Goal: Task Accomplishment & Management: Manage account settings

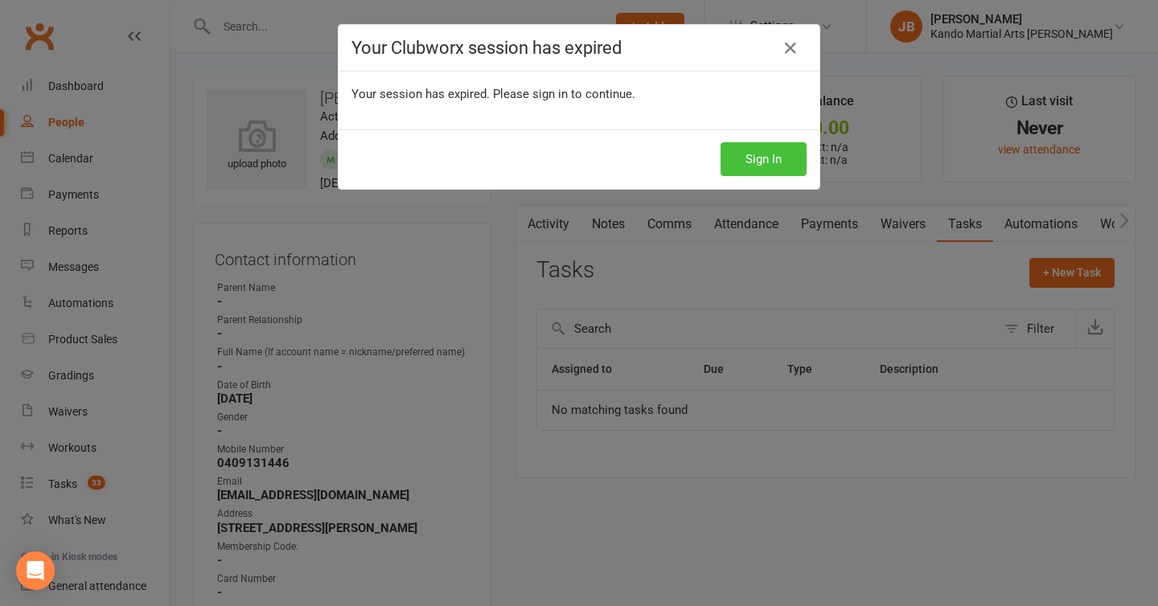
click at [752, 163] on button "Sign In" at bounding box center [764, 159] width 86 height 34
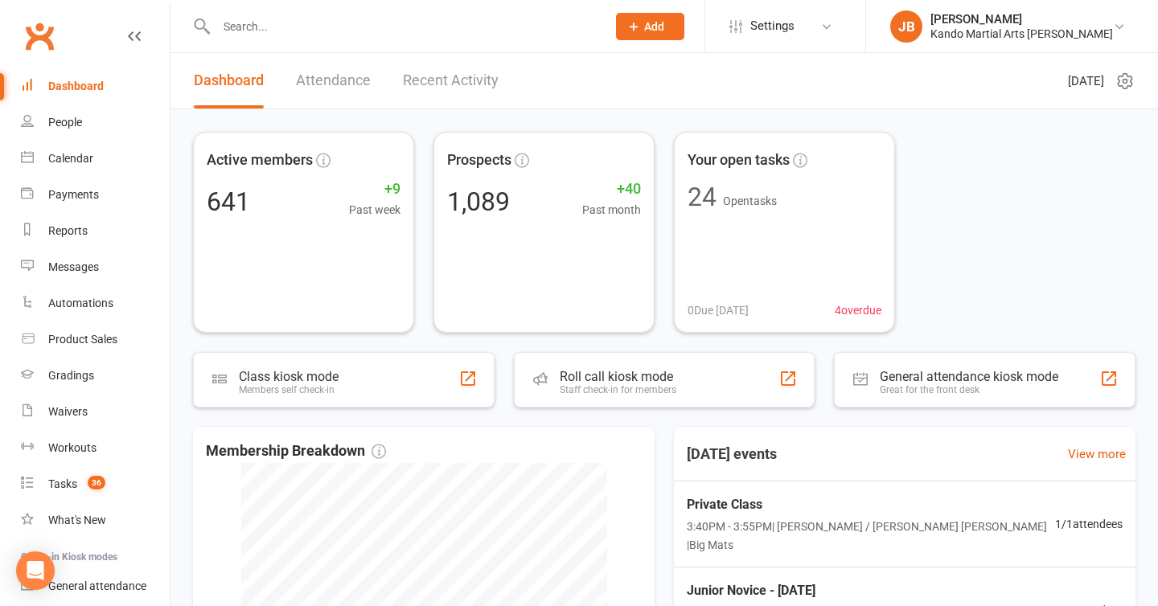
click at [254, 30] on input "text" at bounding box center [404, 26] width 384 height 23
click at [73, 479] on div "Tasks" at bounding box center [62, 484] width 29 height 13
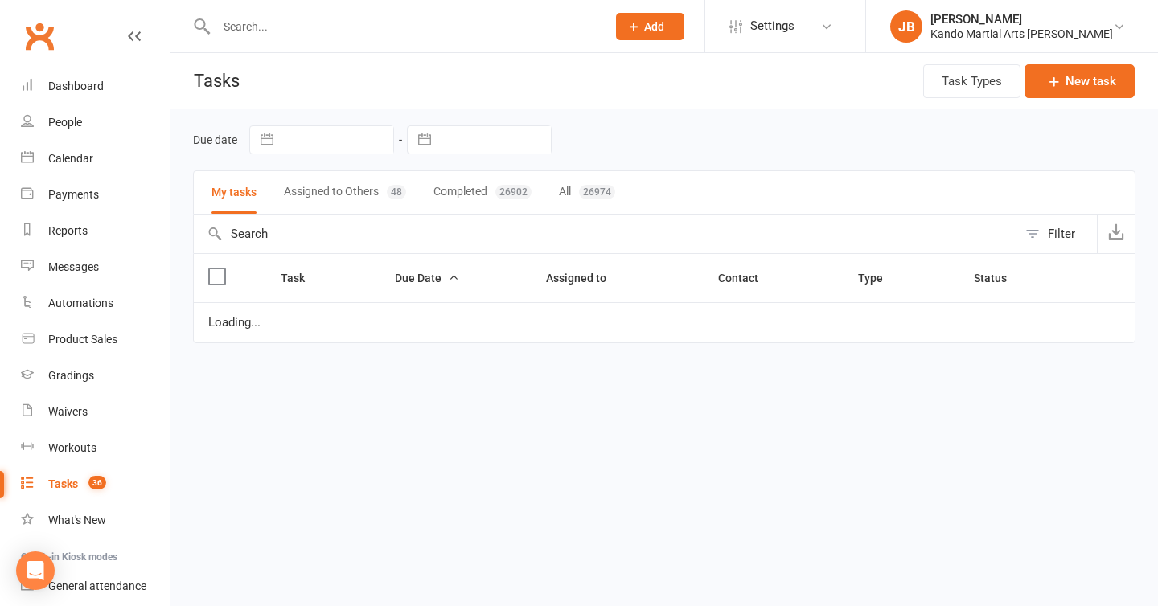
select select "started"
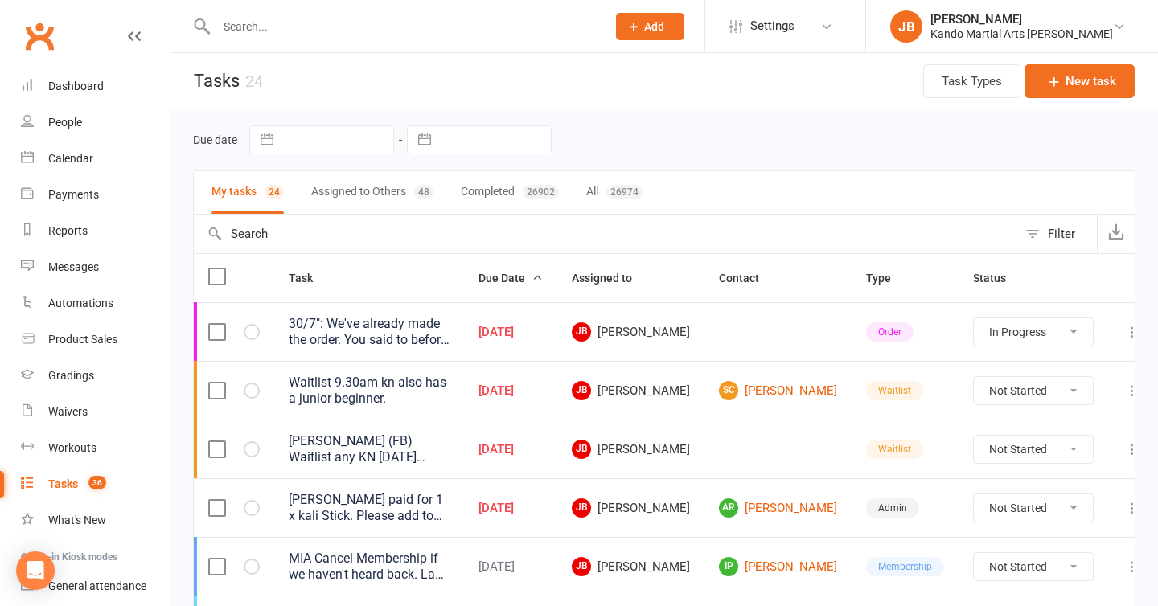
click at [602, 195] on button "All 26974" at bounding box center [614, 192] width 56 height 43
select select "started"
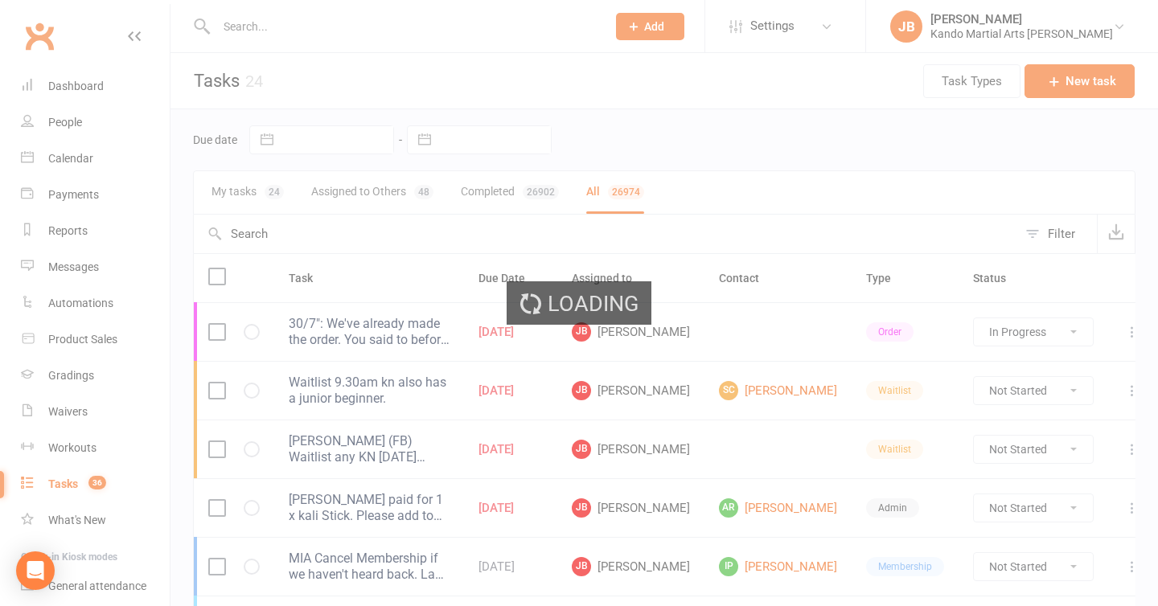
select select "started"
select select "finished"
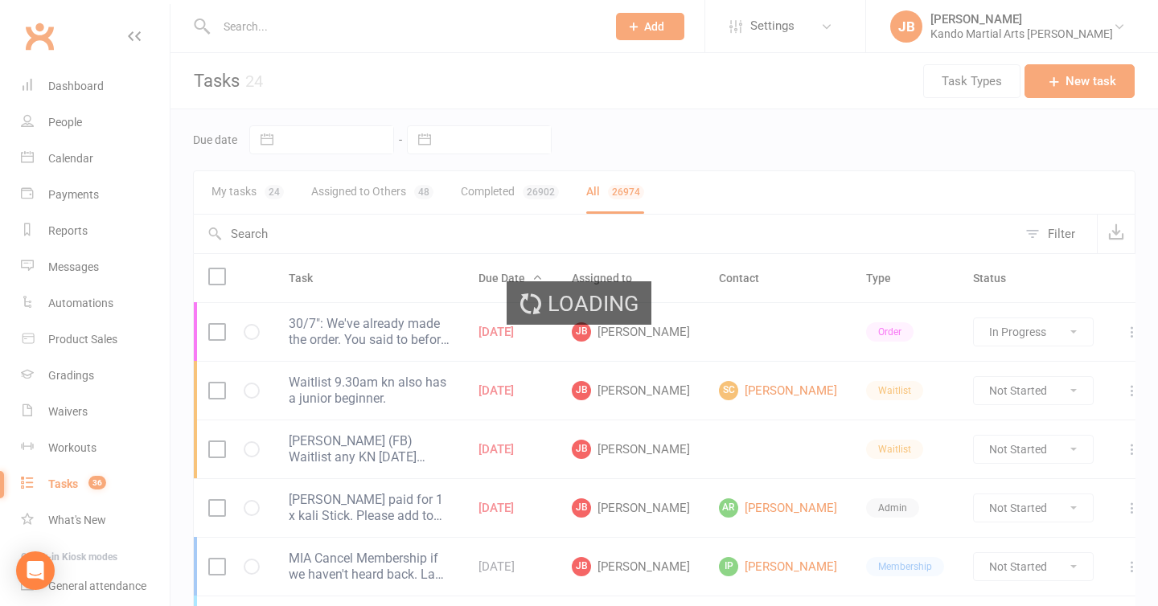
select select "finished"
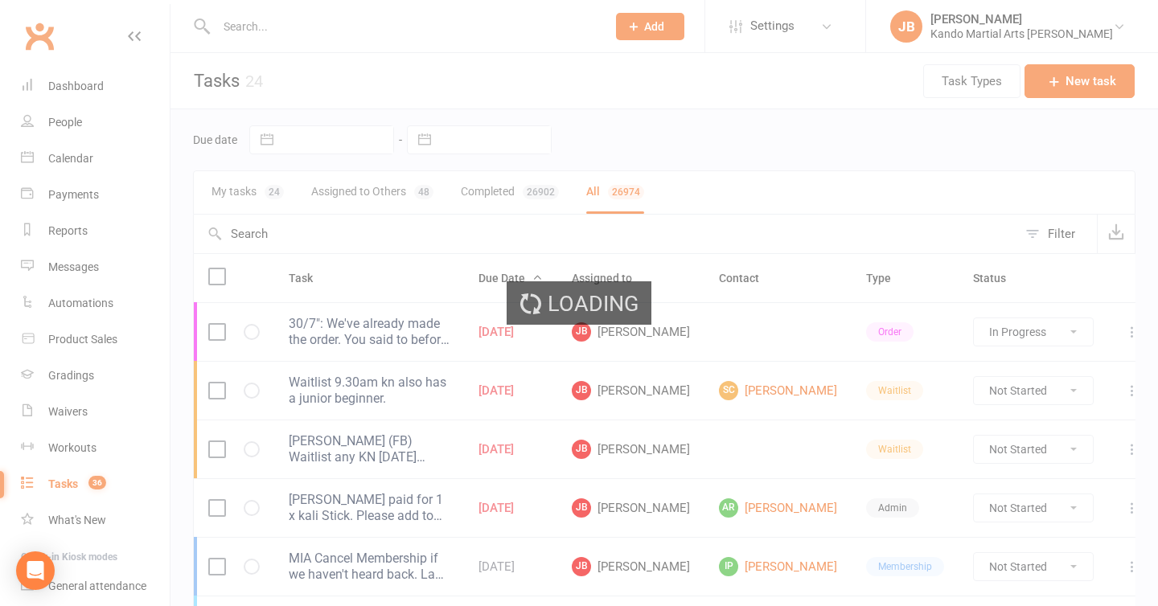
select select "finished"
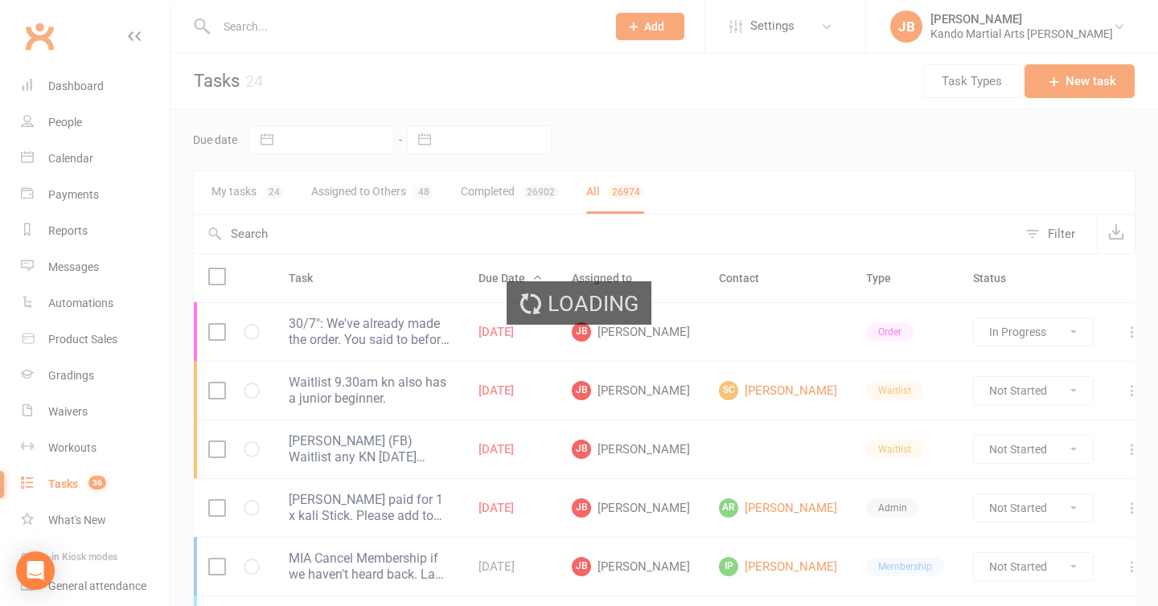
select select "finished"
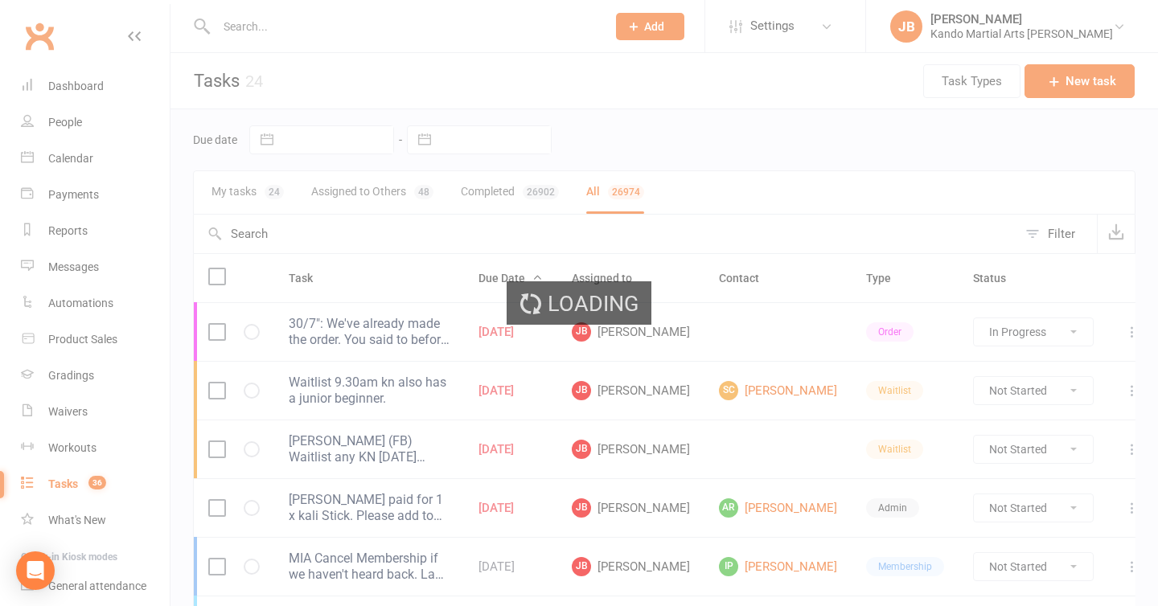
select select "finished"
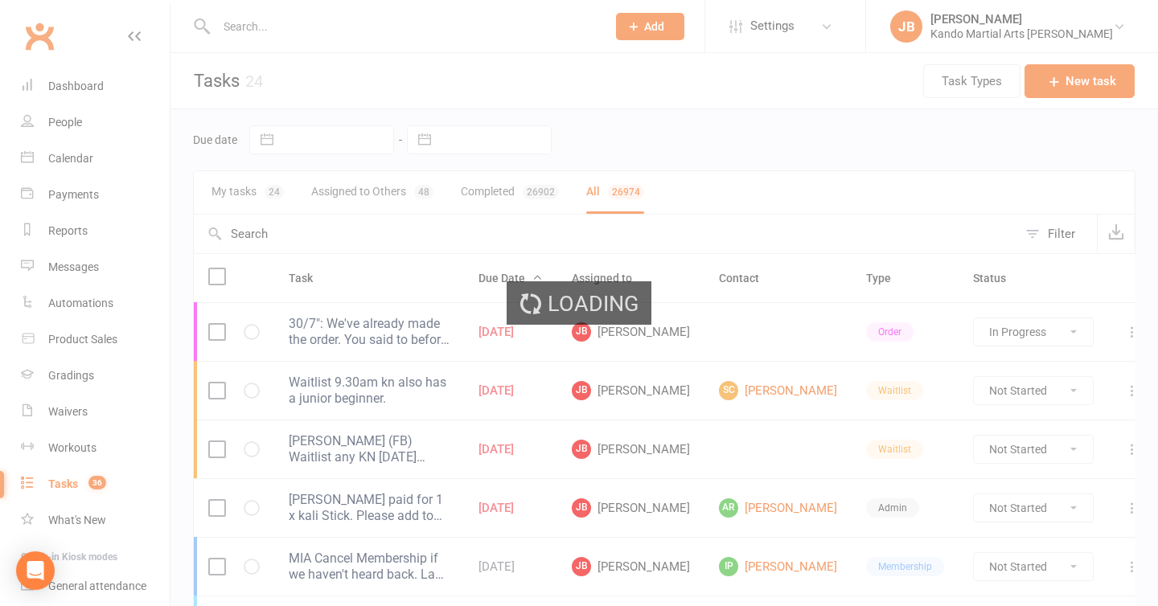
select select "finished"
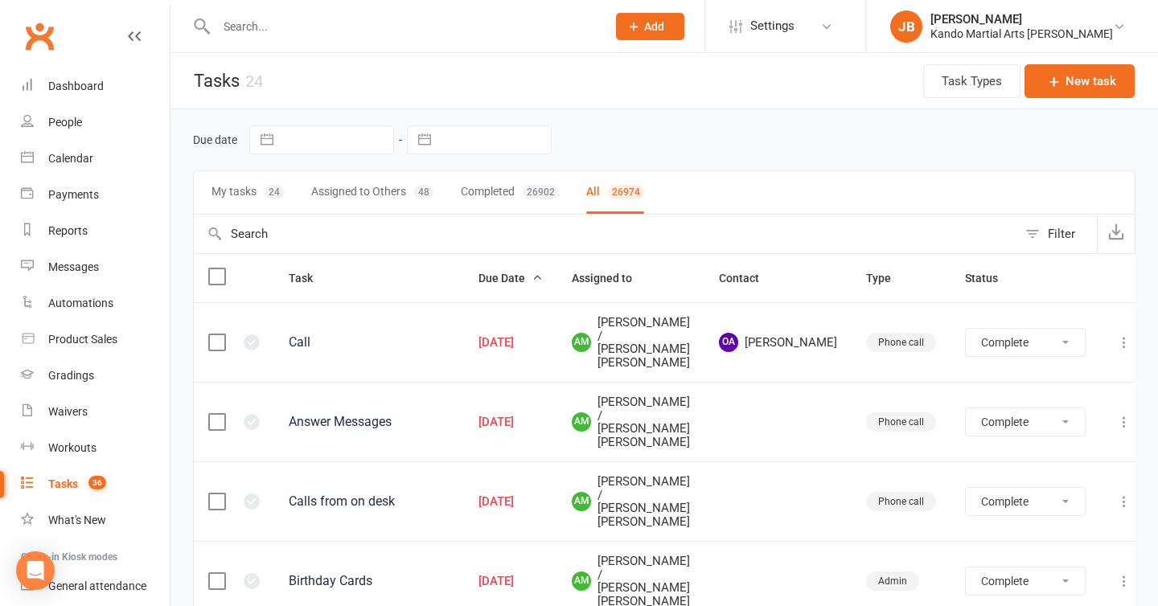
select select "finished"
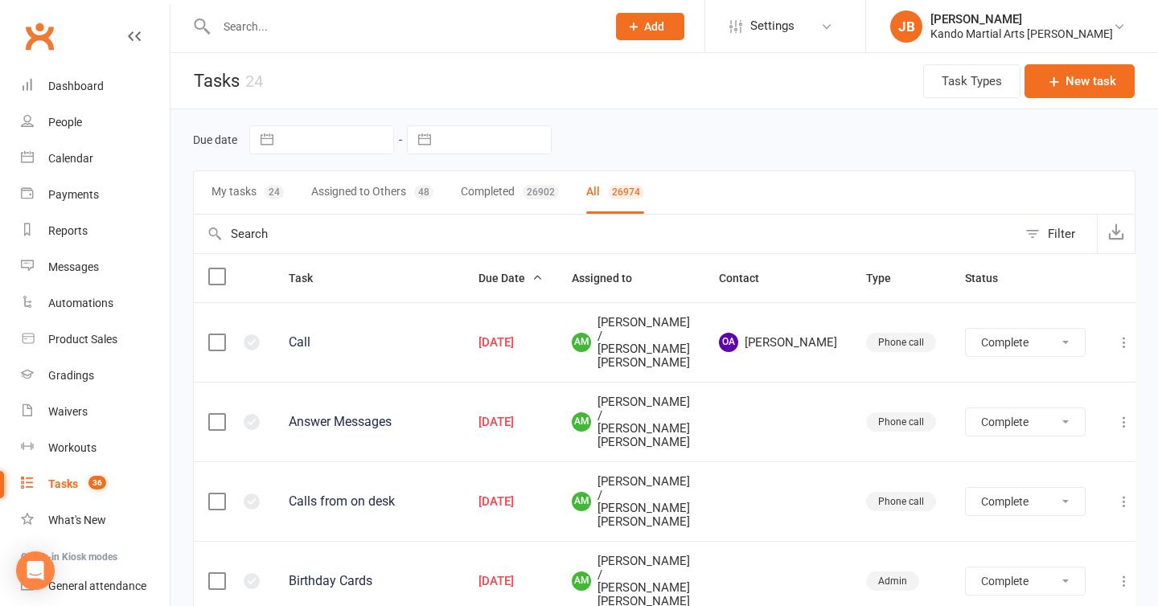
select select "finished"
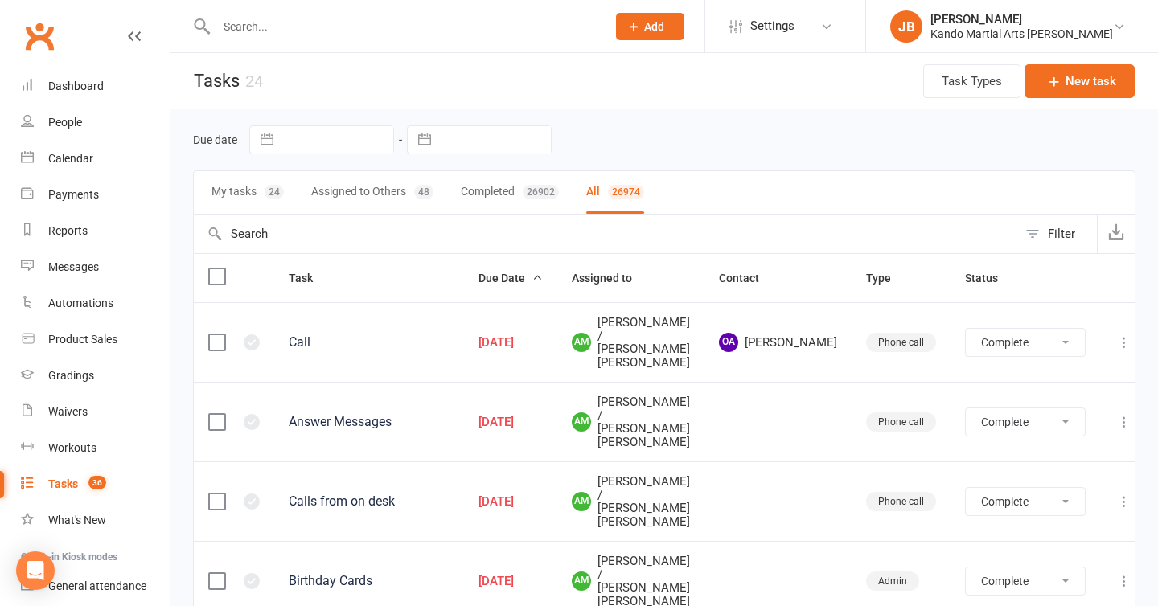
select select "finished"
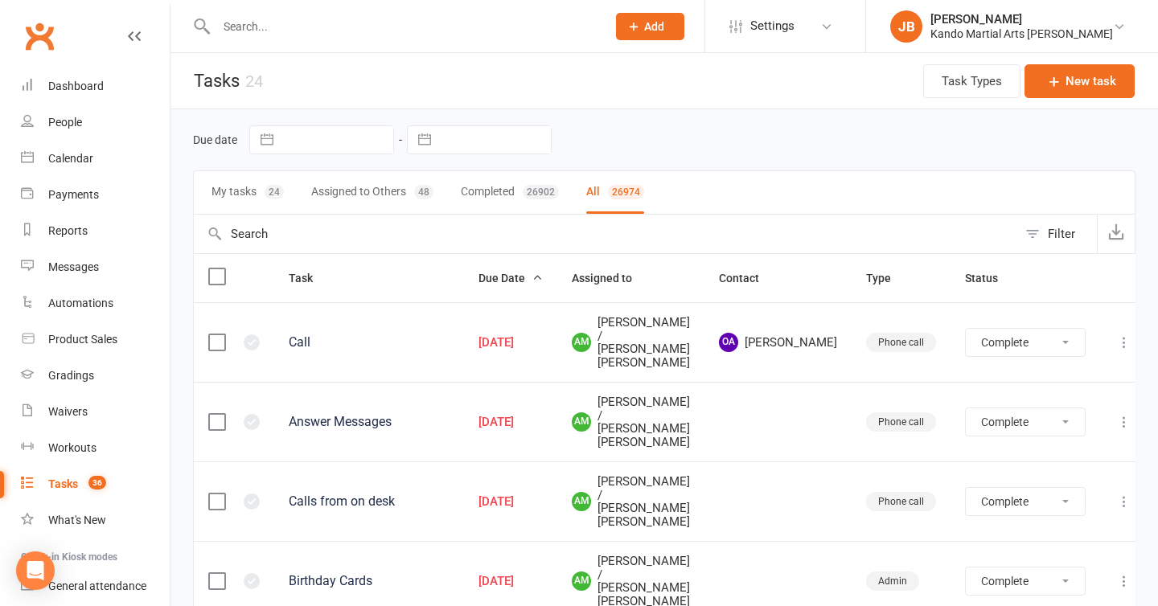
select select "finished"
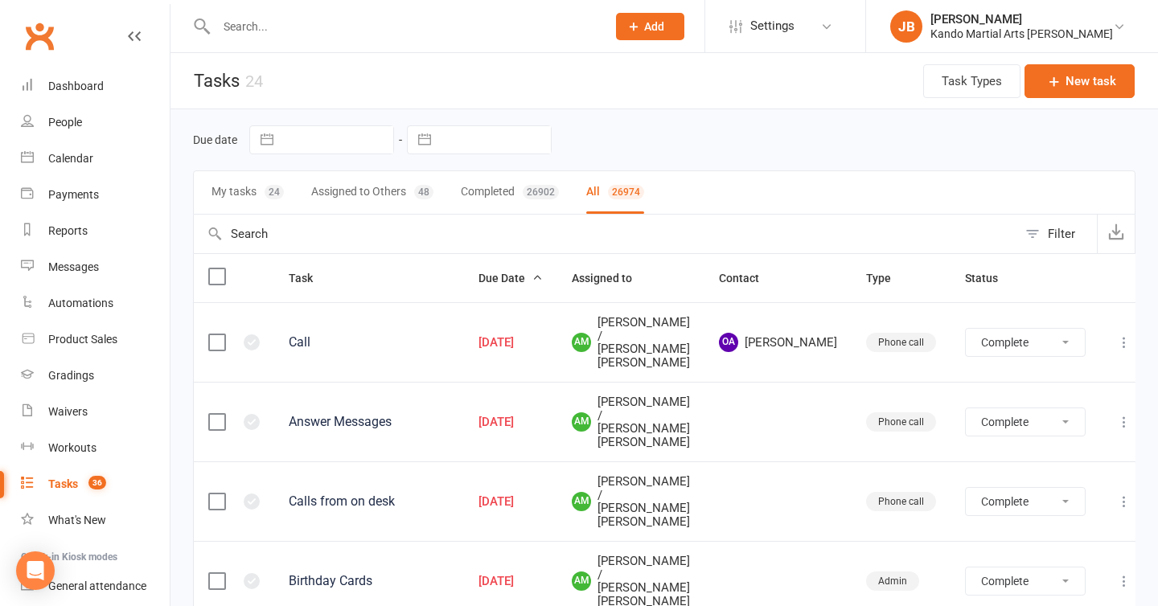
select select "finished"
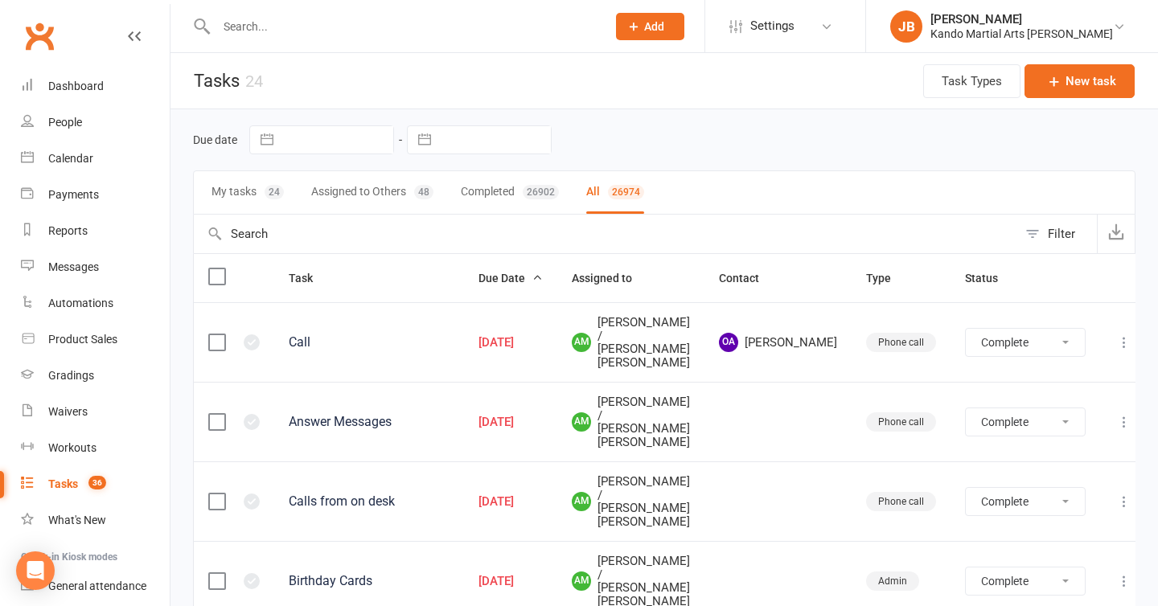
click at [1054, 233] on div "Filter" at bounding box center [1061, 233] width 27 height 19
select select "finished"
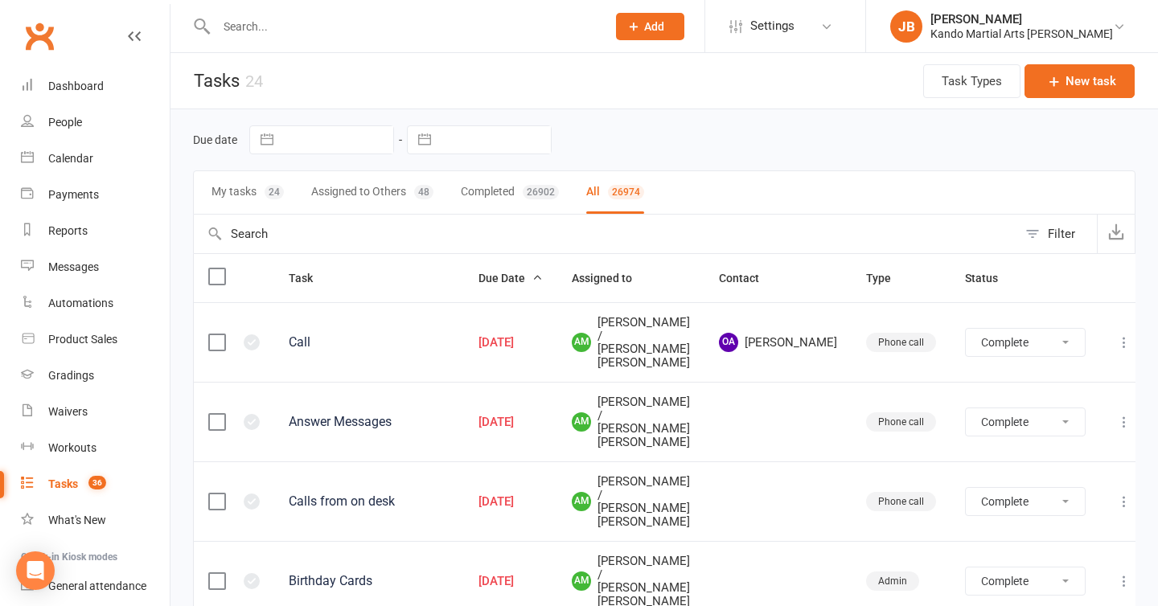
select select "finished"
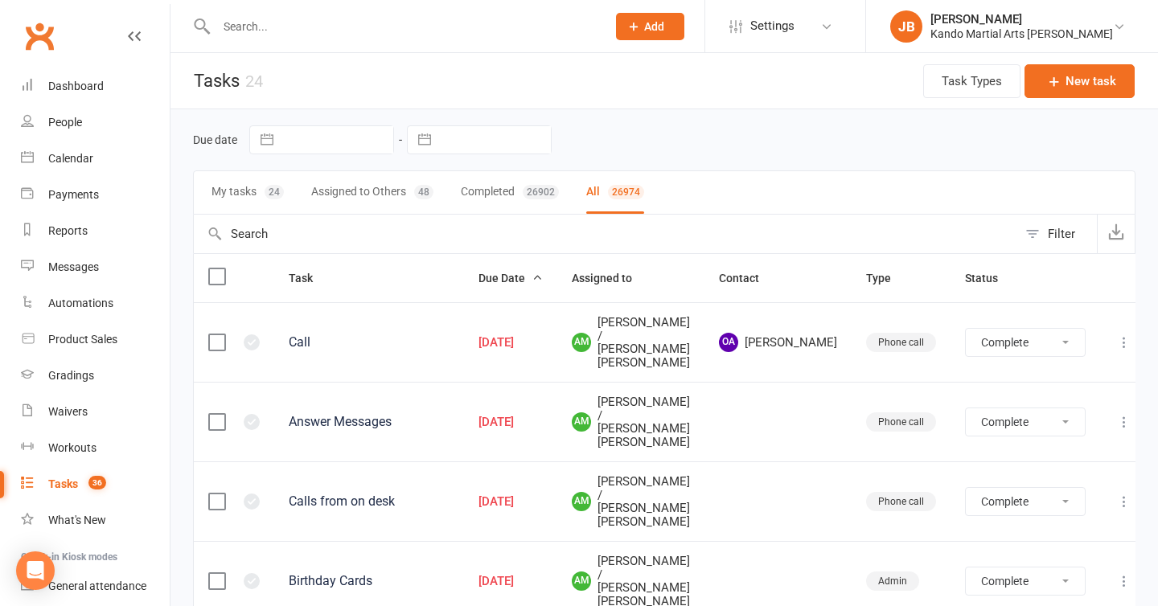
select select "finished"
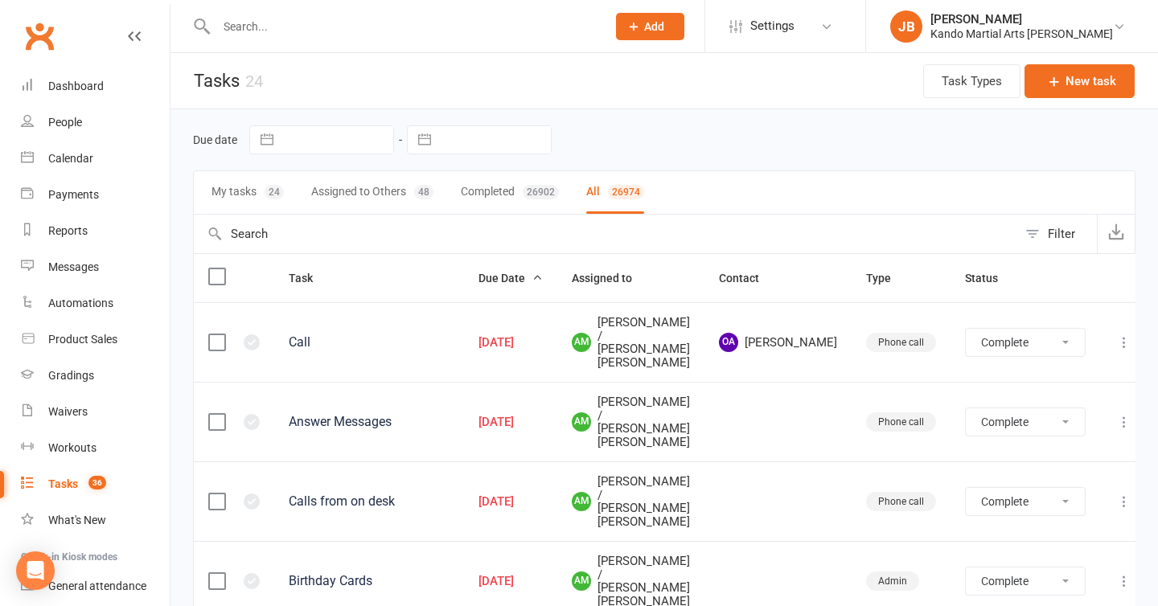
select select "finished"
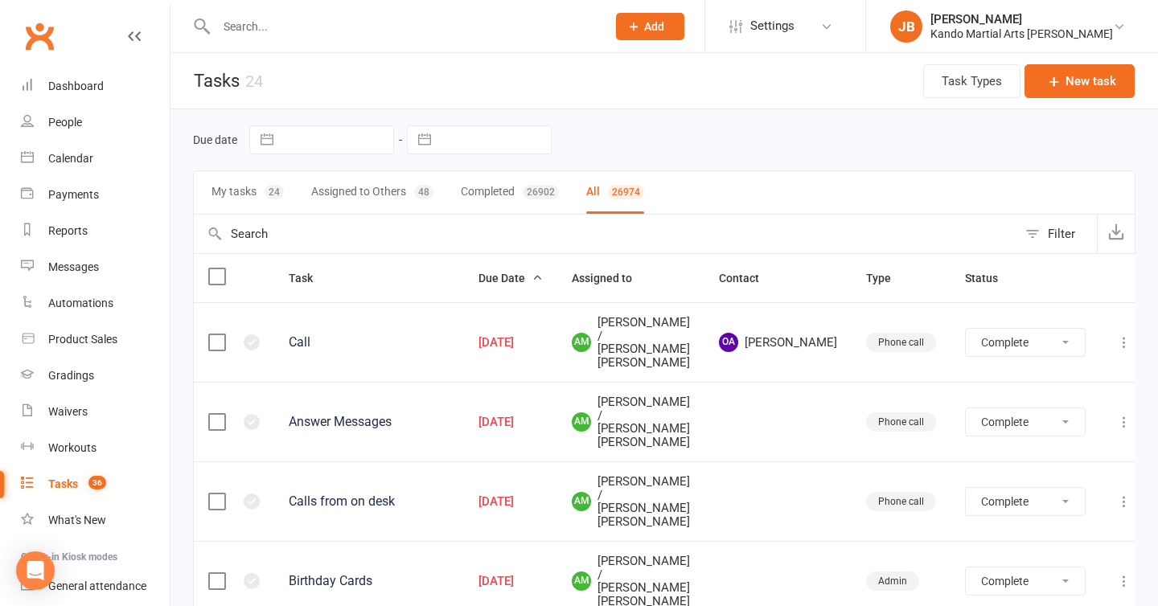
select select "finished"
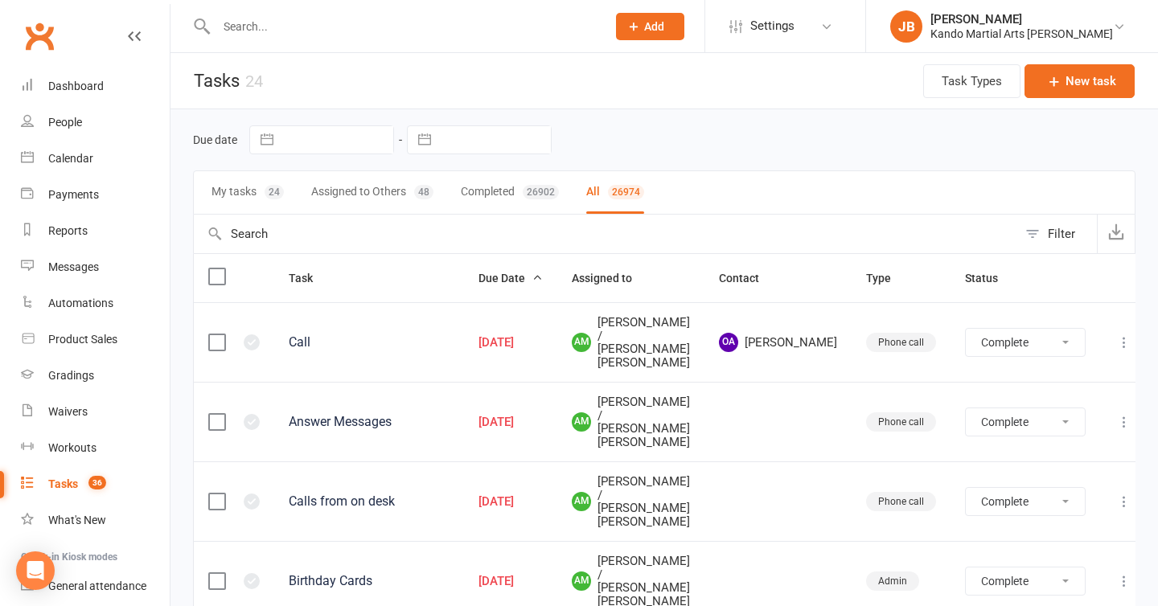
select select "finished"
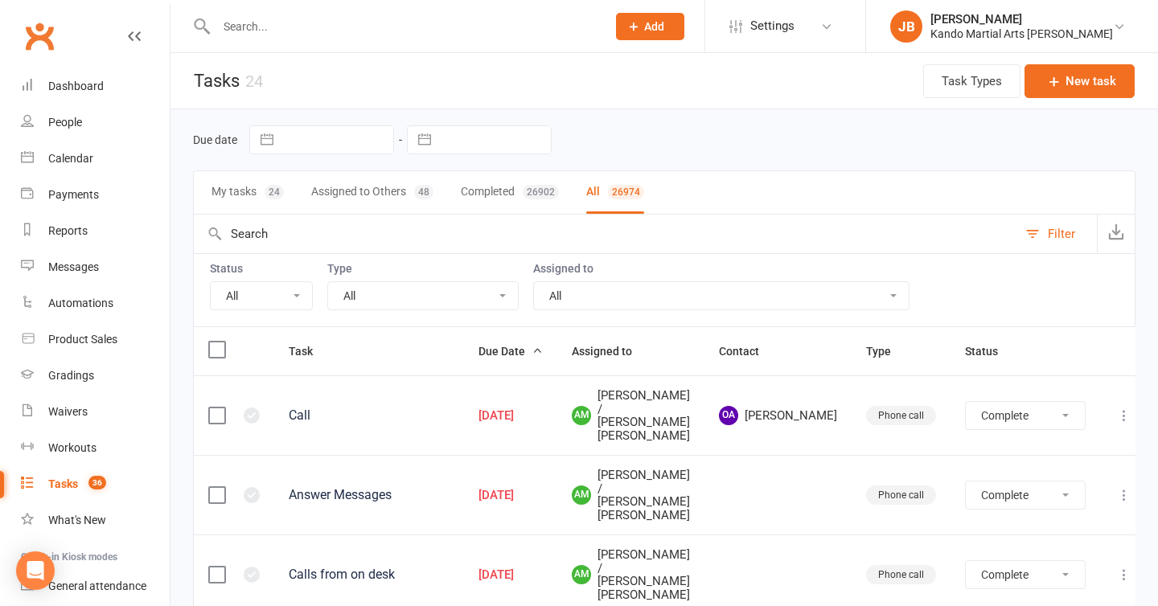
click at [269, 290] on select "All Incomplete Not Started In Progress Waiting Complete" at bounding box center [261, 295] width 101 height 27
select select "incomplete"
select select "finished"
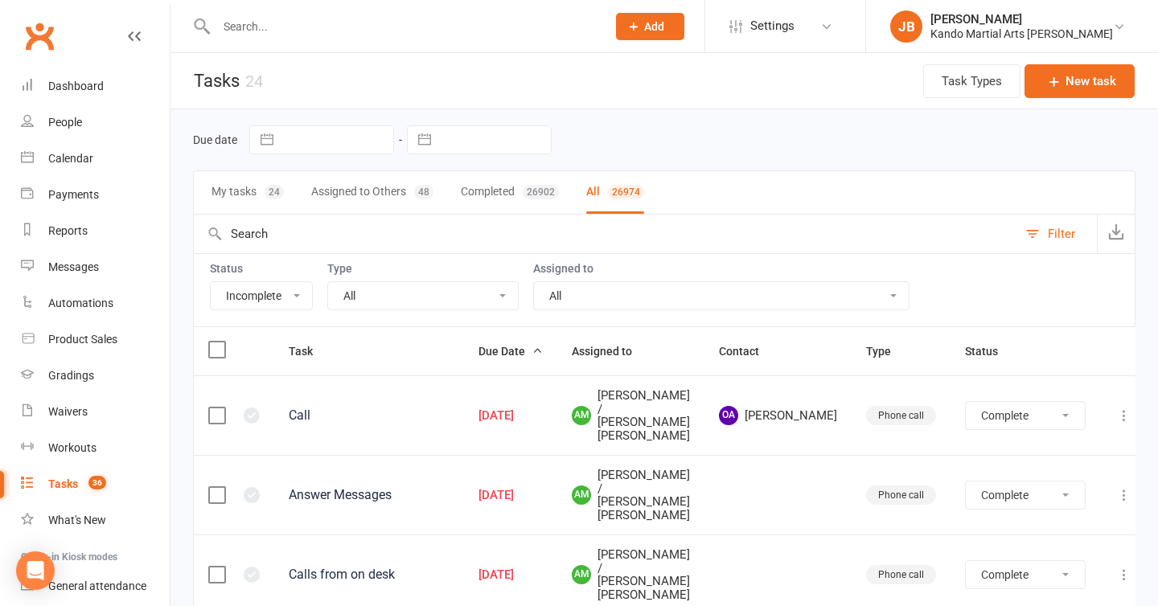
select select "finished"
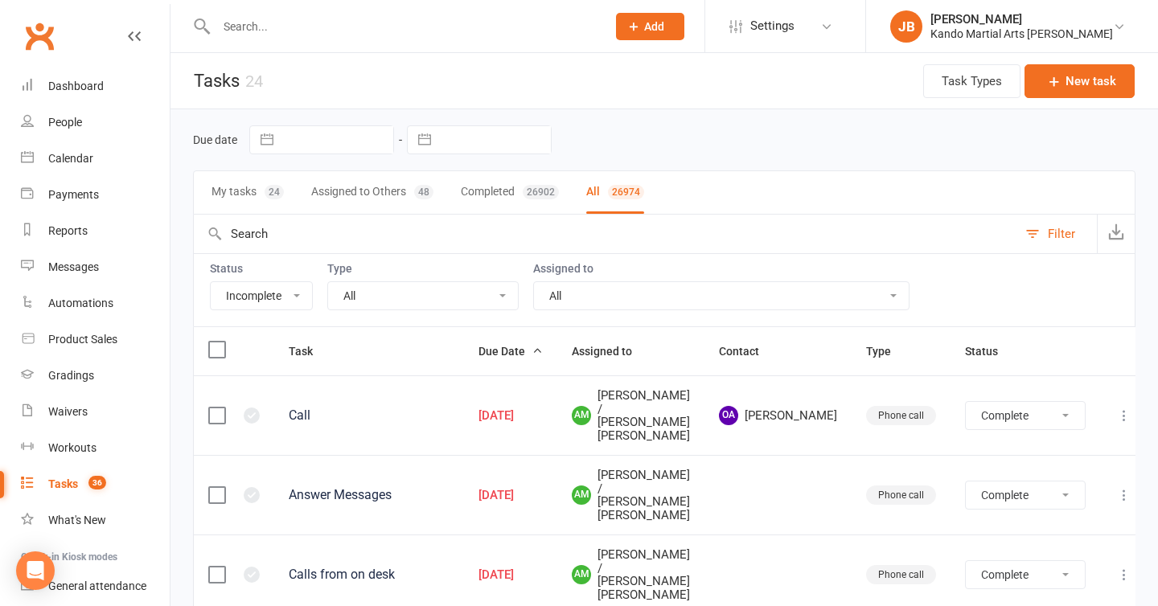
select select "finished"
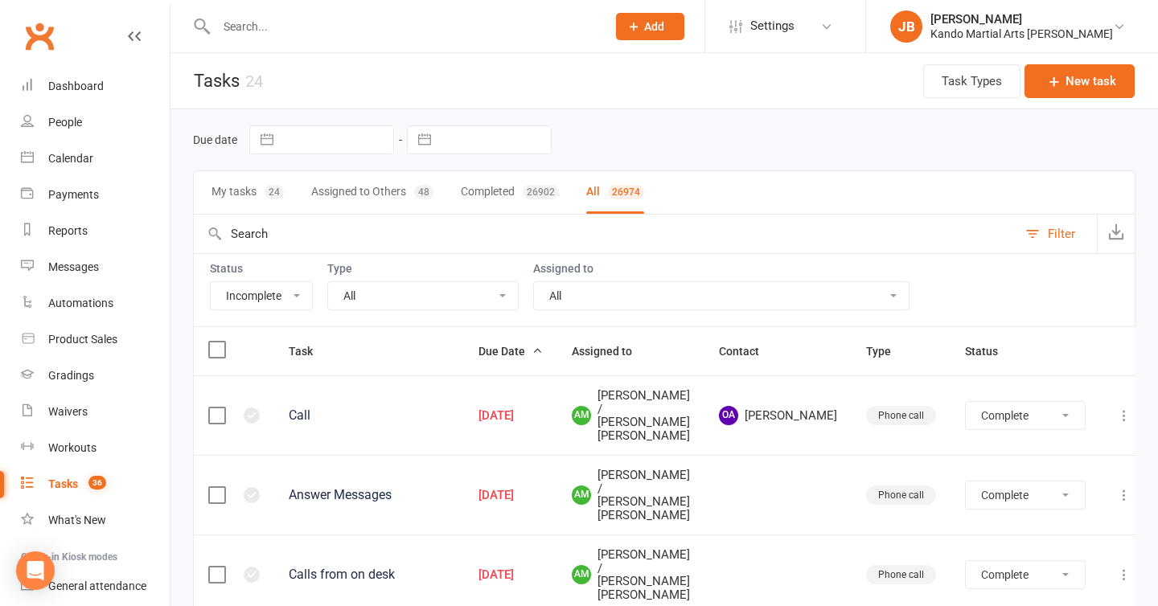
select select "finished"
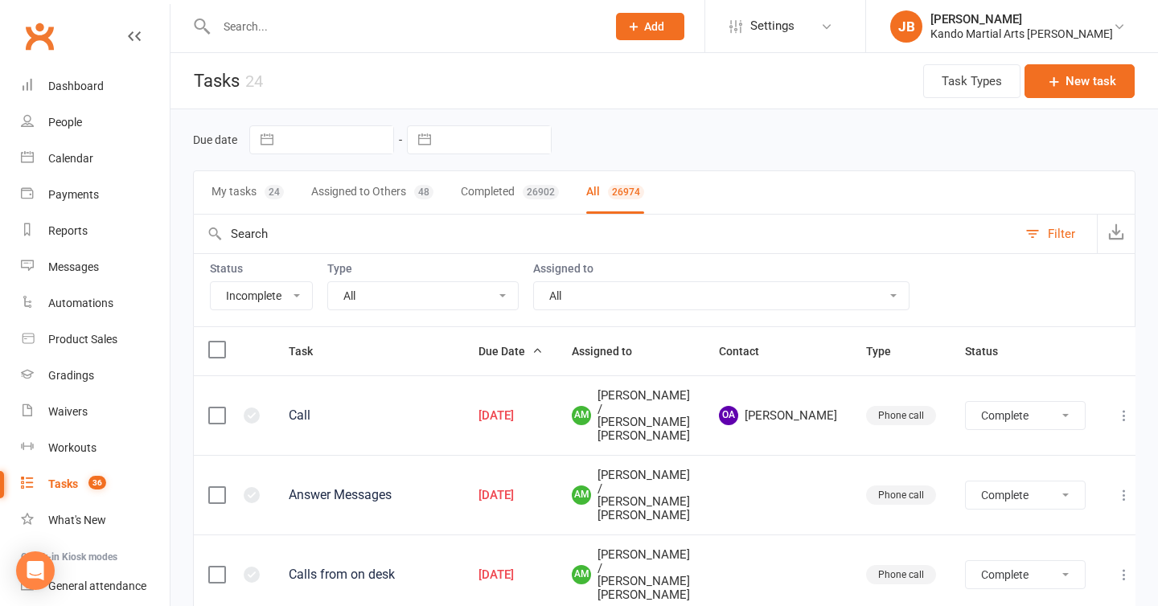
select select "finished"
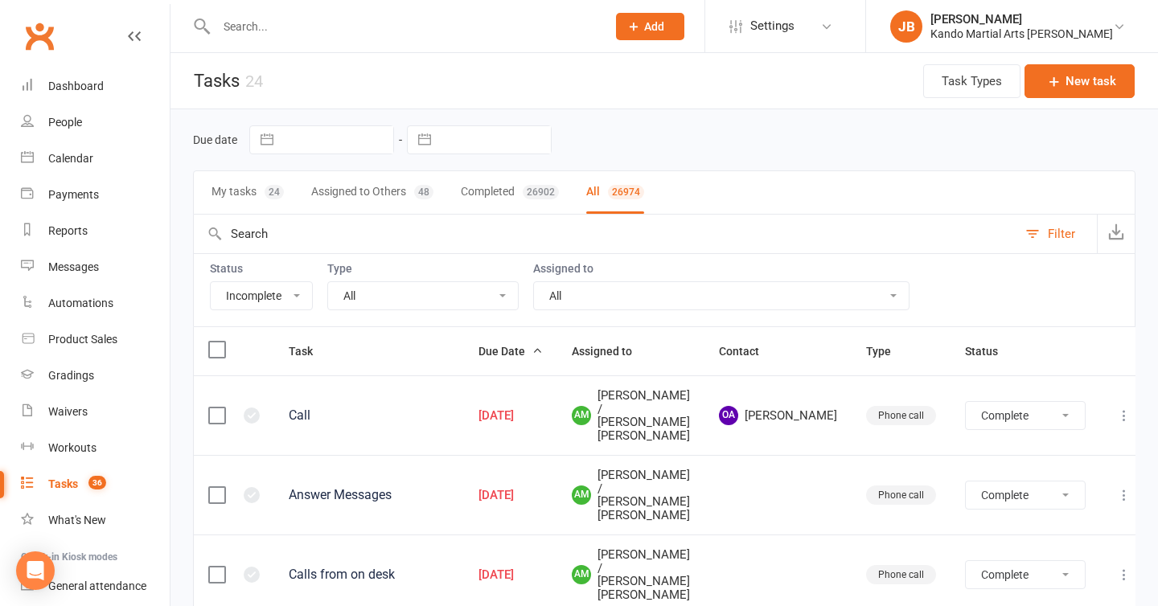
select select "finished"
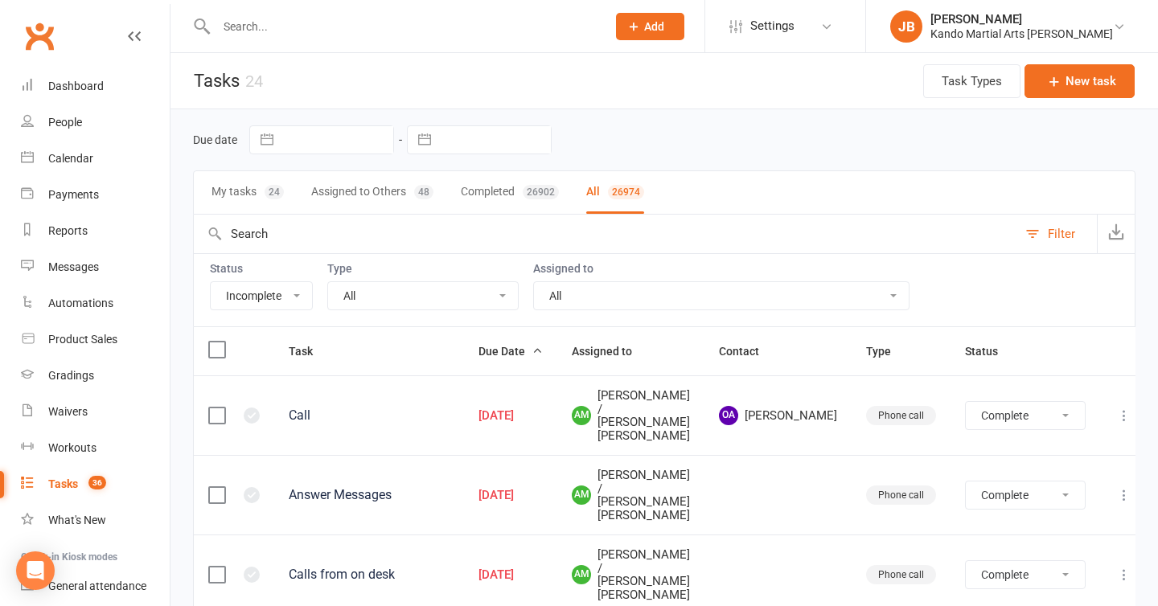
select select "finished"
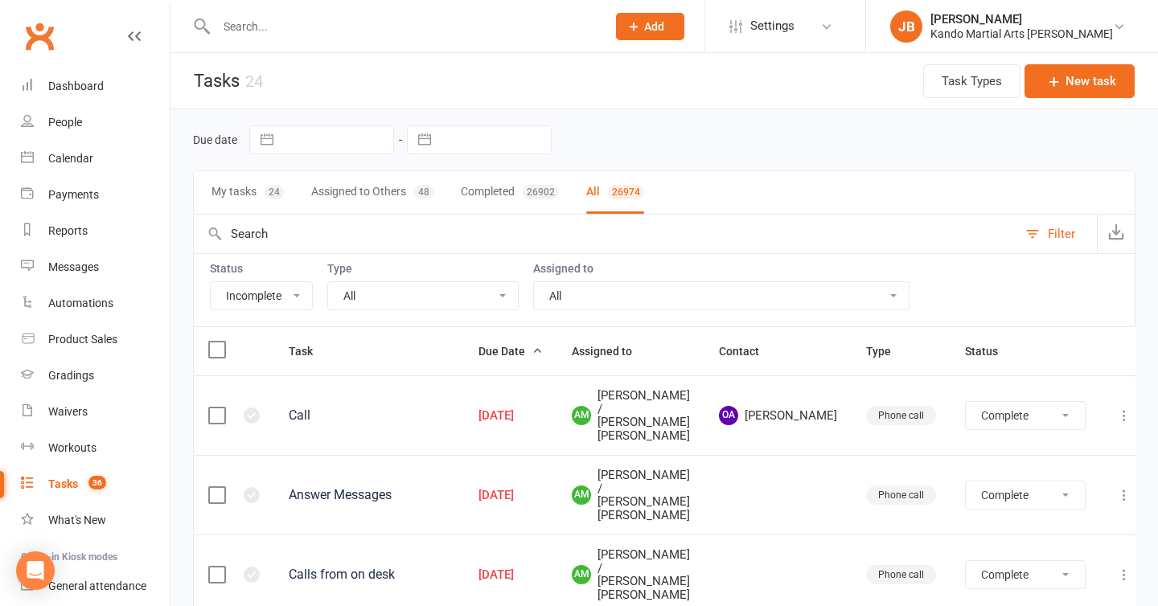
select select "finished"
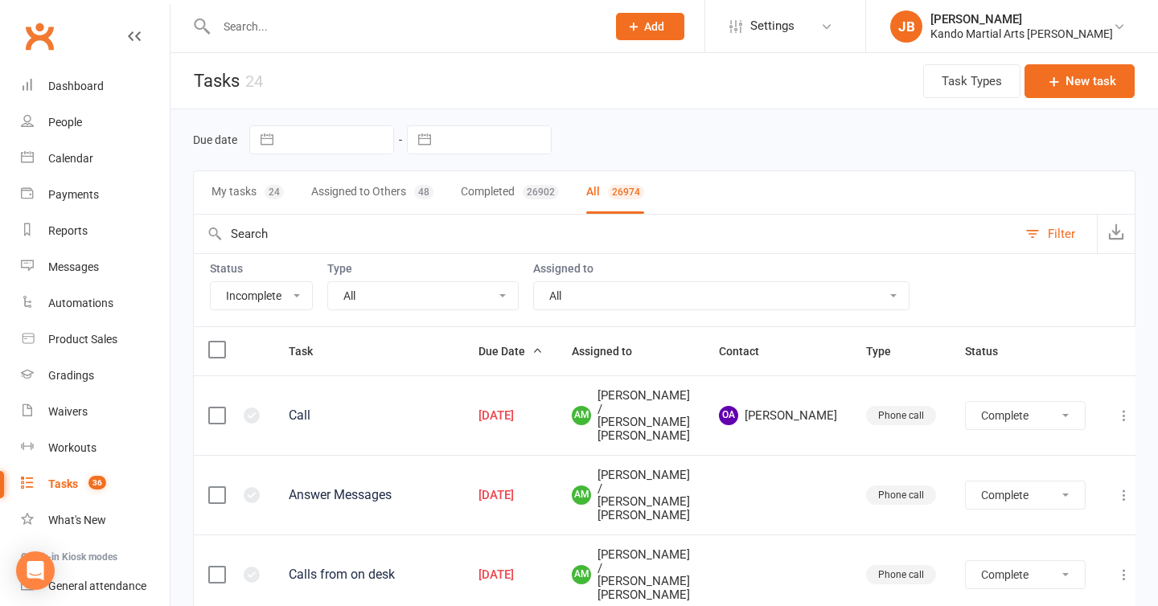
select select "finished"
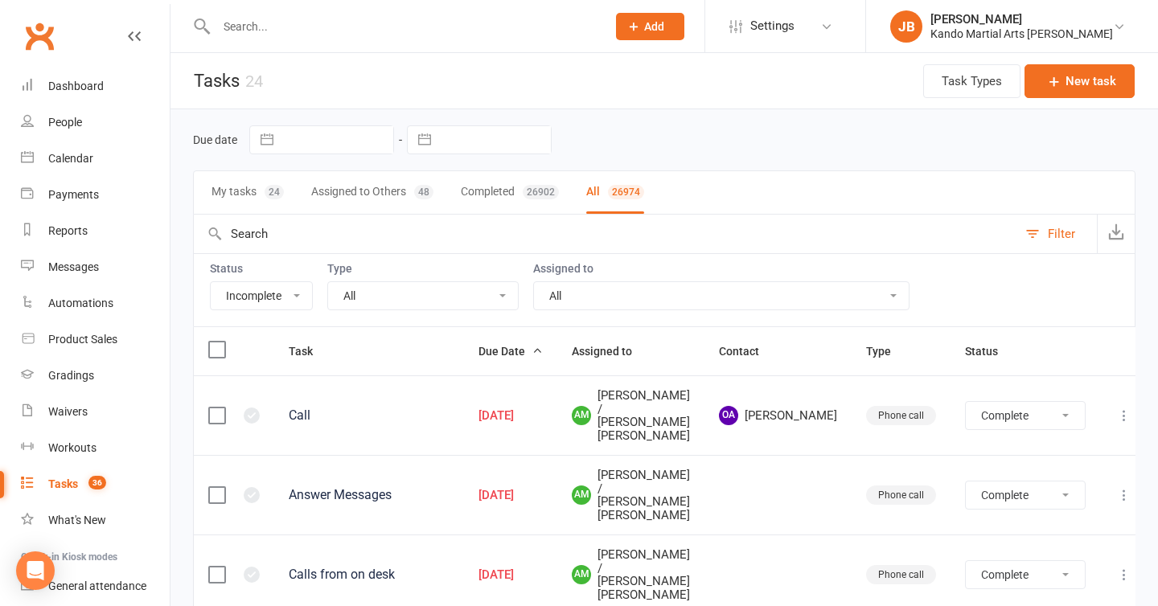
select select "finished"
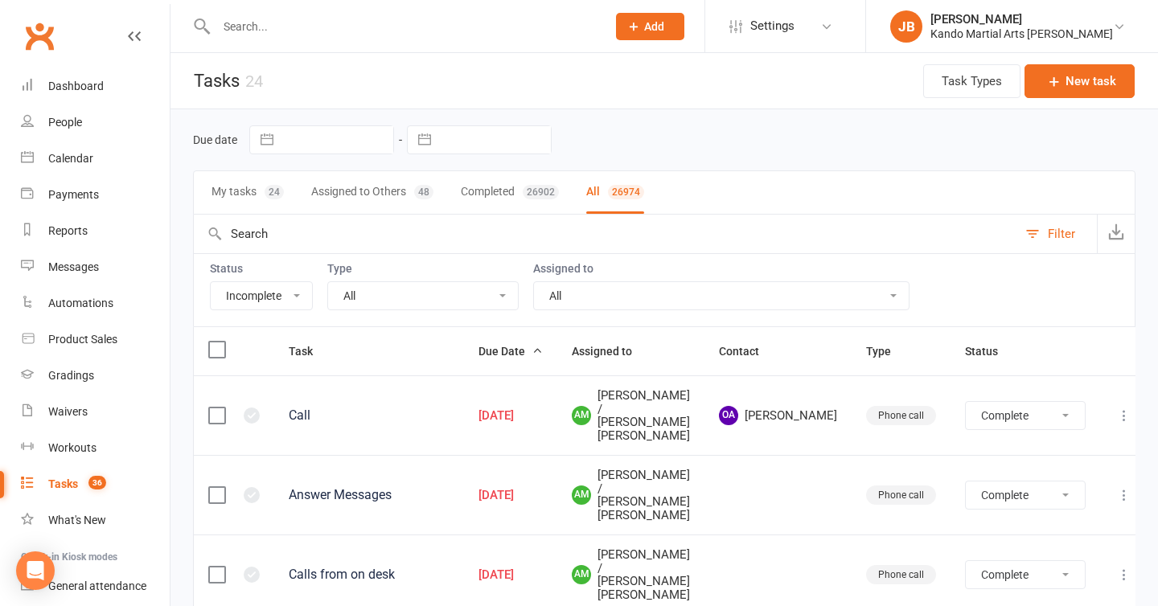
select select "finished"
click at [359, 296] on select "All Admin Bbpc - black belt prep course Cancellation Enquiry Follow-up In-class…" at bounding box center [423, 295] width 190 height 27
select select "finished"
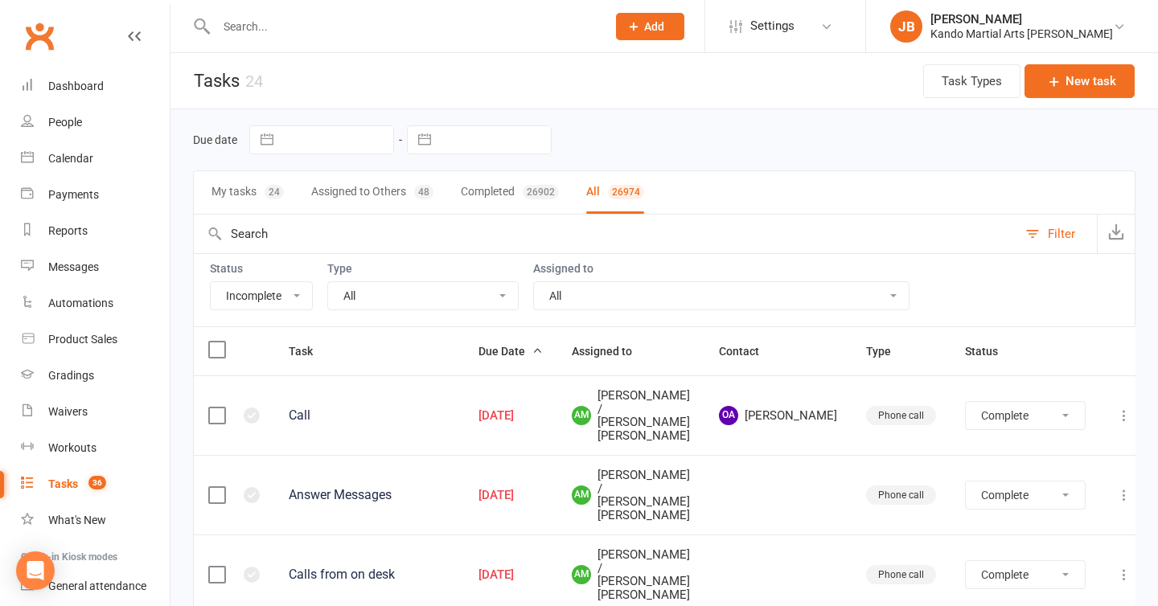
select select "finished"
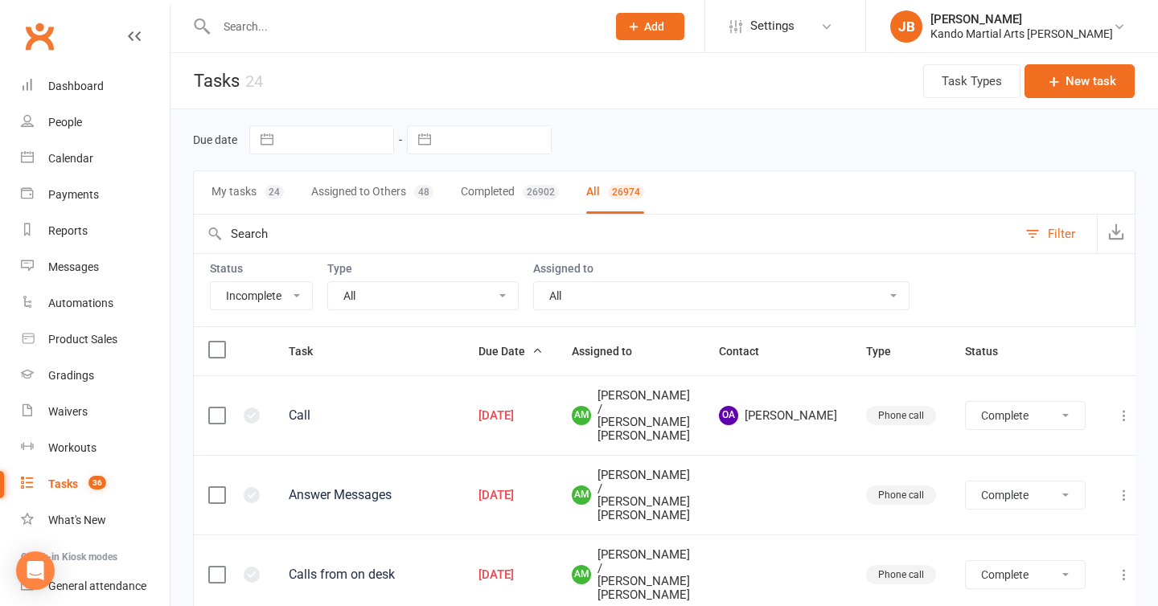
select select "finished"
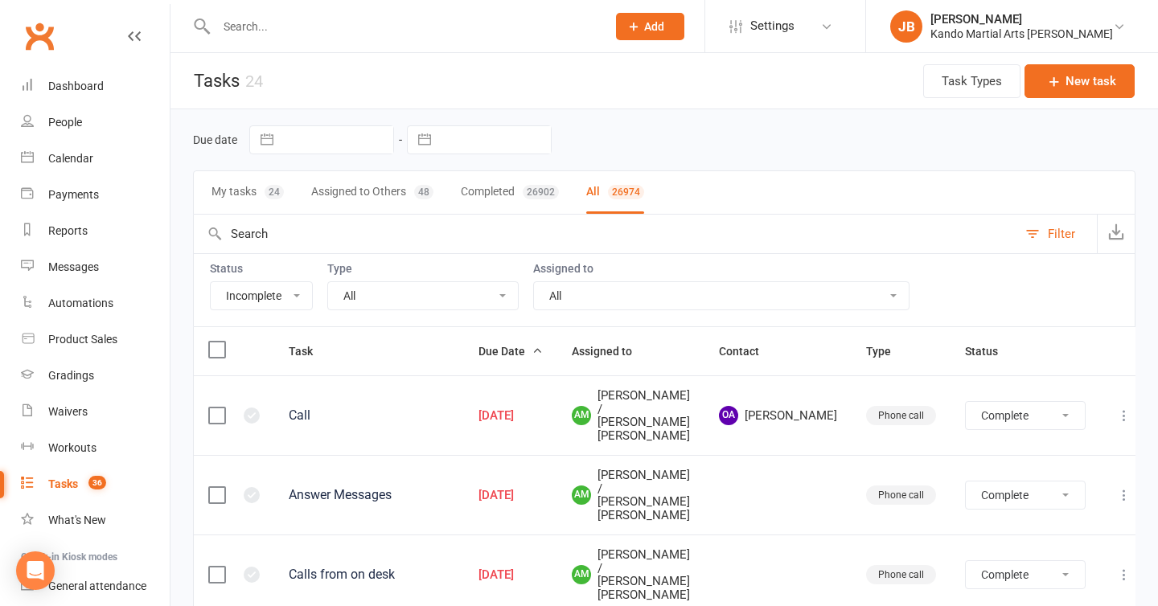
select select "finished"
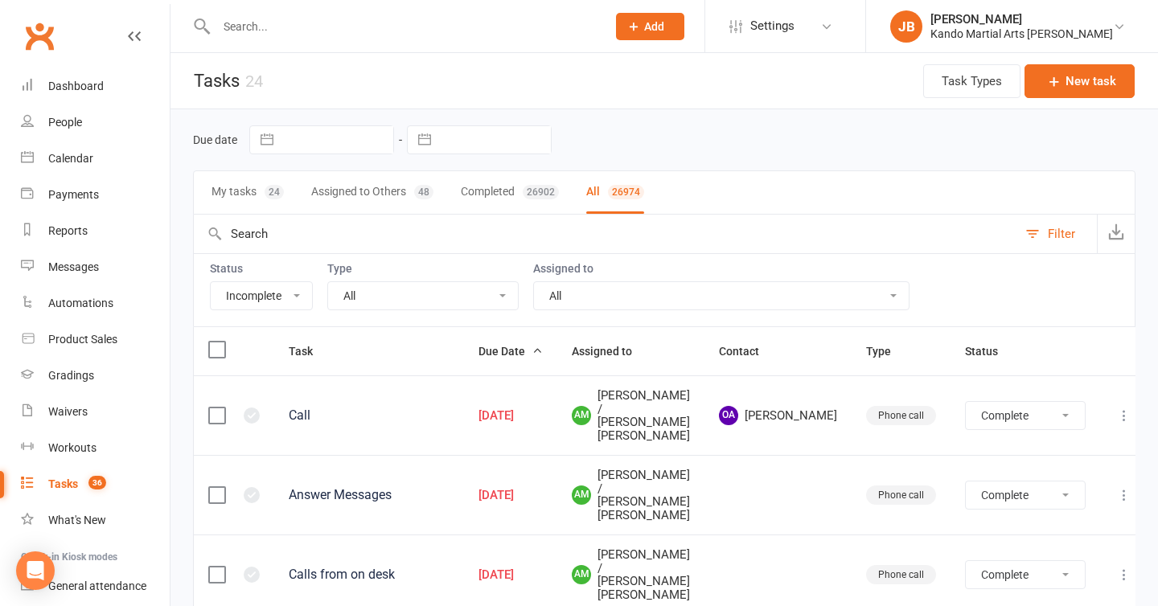
select select "finished"
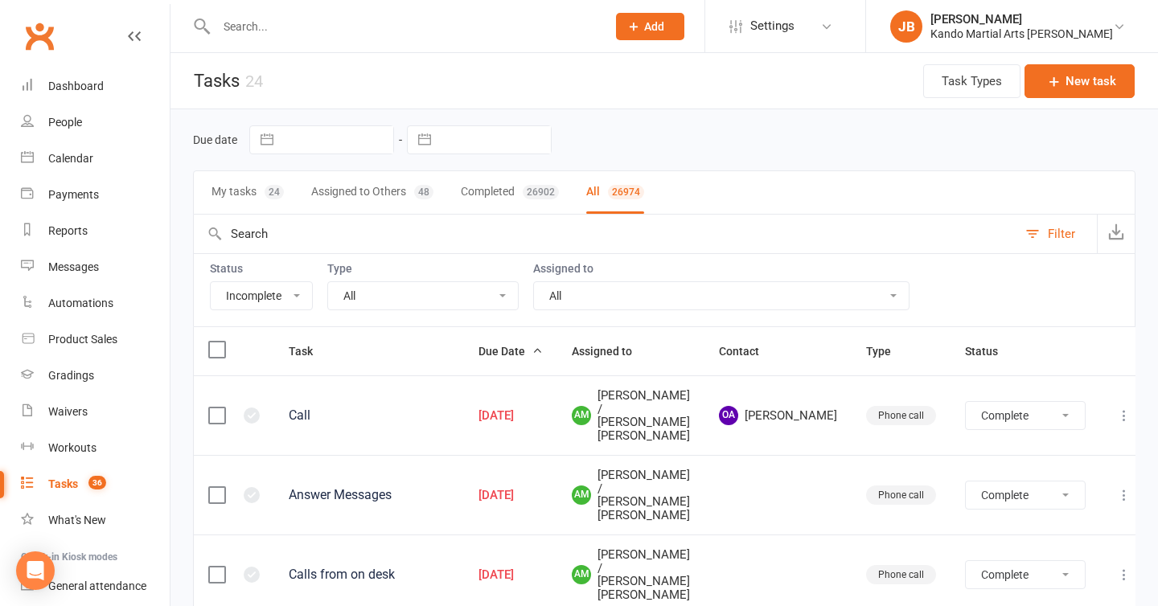
select select "finished"
select select "started"
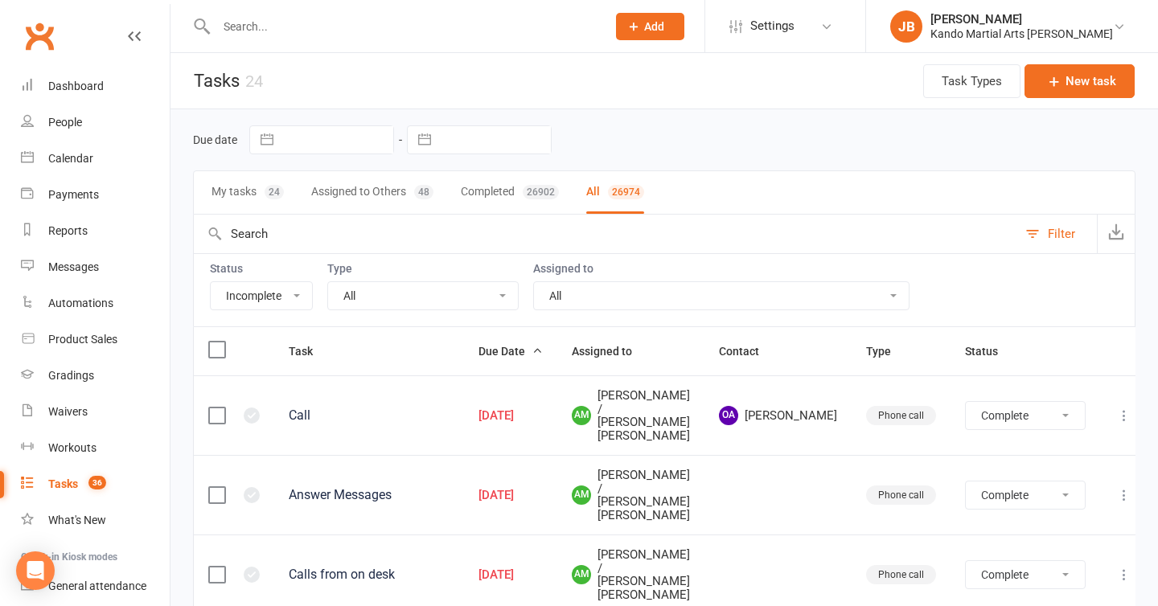
select select "started"
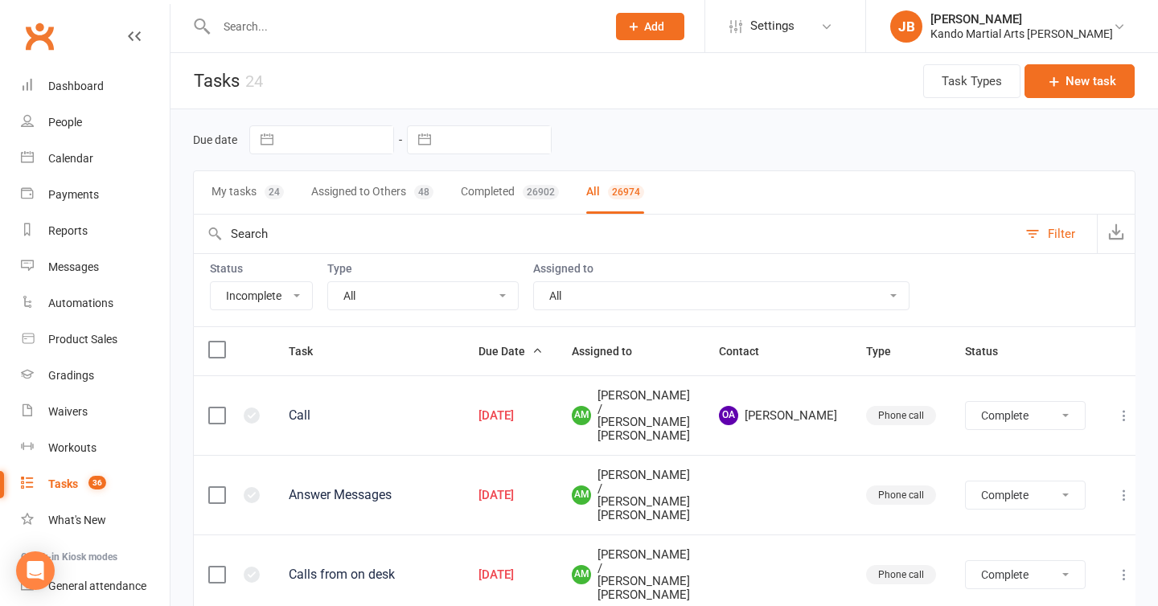
select select "started"
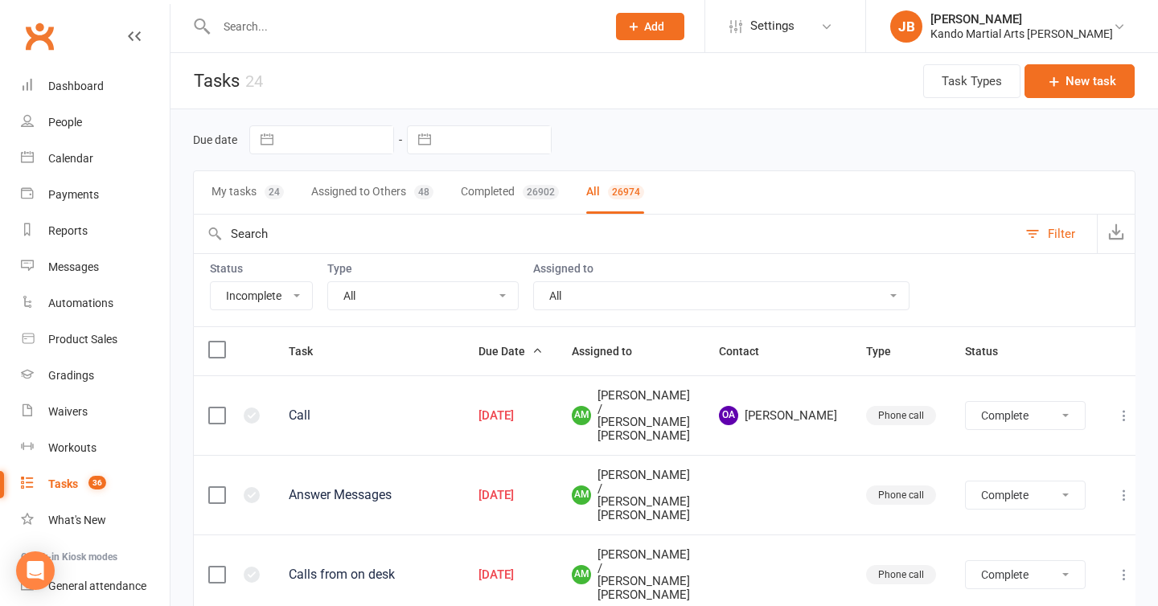
select select "started"
select select "waiting"
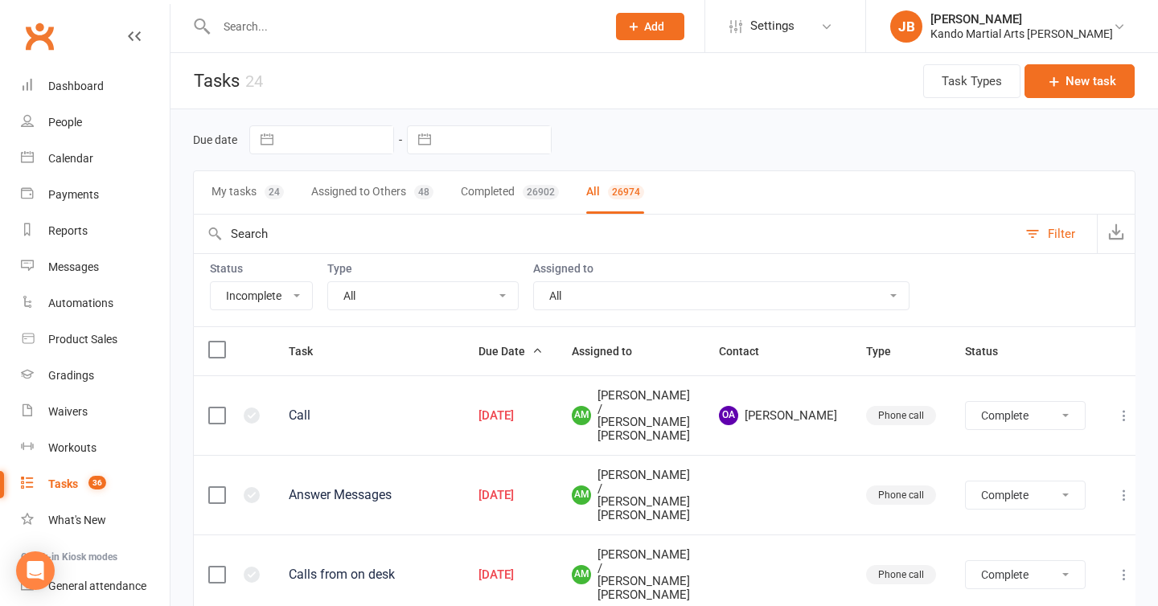
select select "waiting"
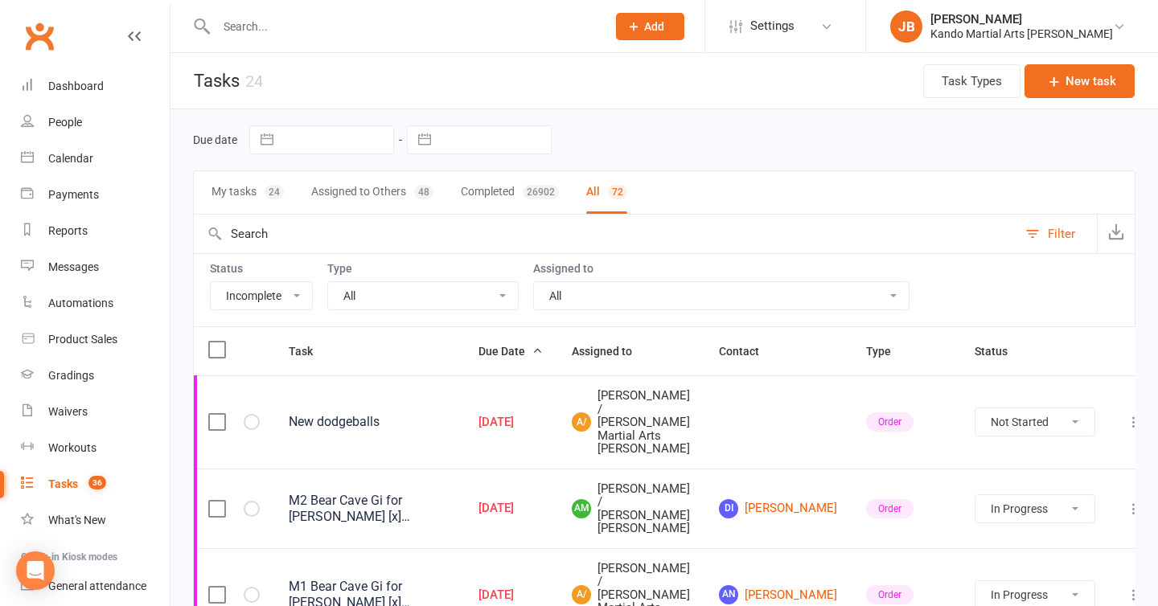
click at [252, 34] on input "text" at bounding box center [404, 26] width 384 height 23
click at [282, 23] on input "text" at bounding box center [404, 26] width 384 height 23
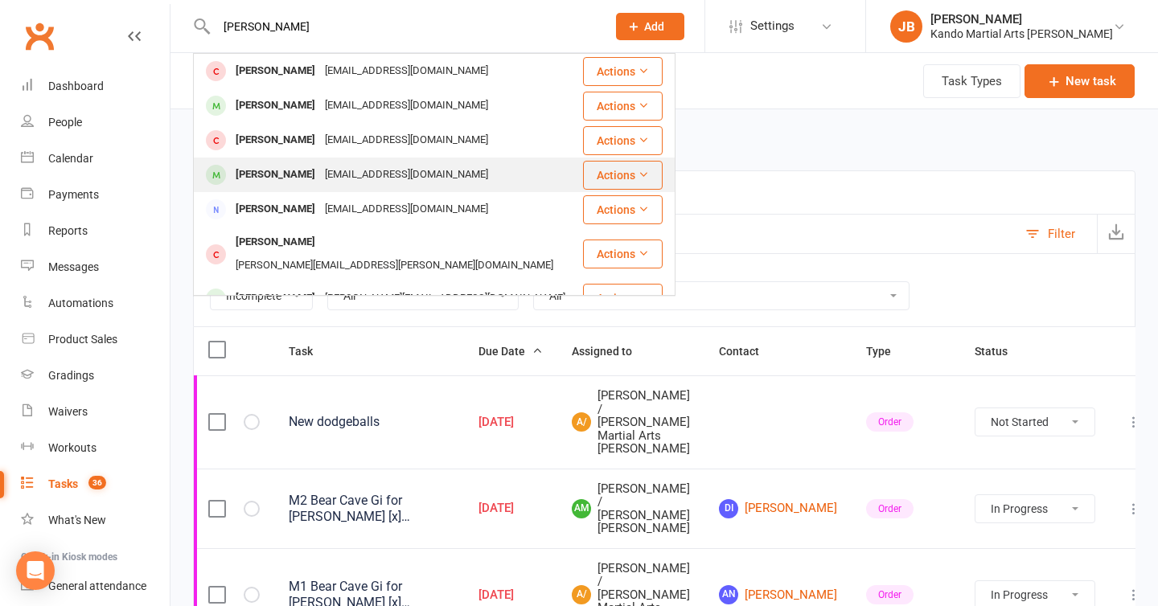
type input "henry"
click at [265, 171] on div "Henry Tai" at bounding box center [275, 174] width 89 height 23
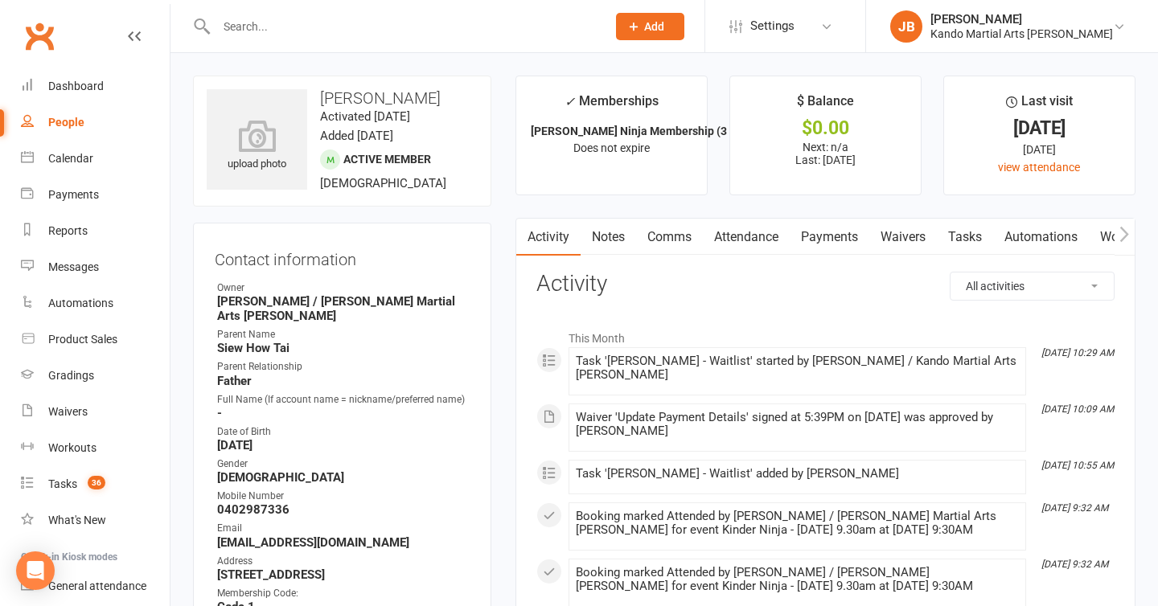
click at [773, 246] on link "Attendance" at bounding box center [746, 237] width 87 height 37
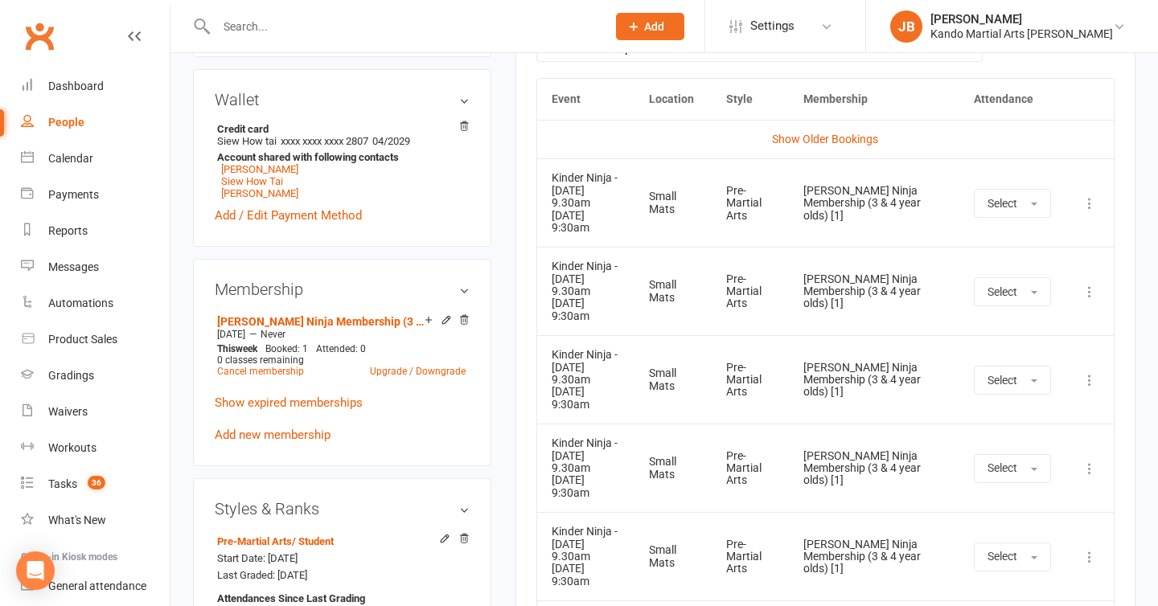
scroll to position [797, 0]
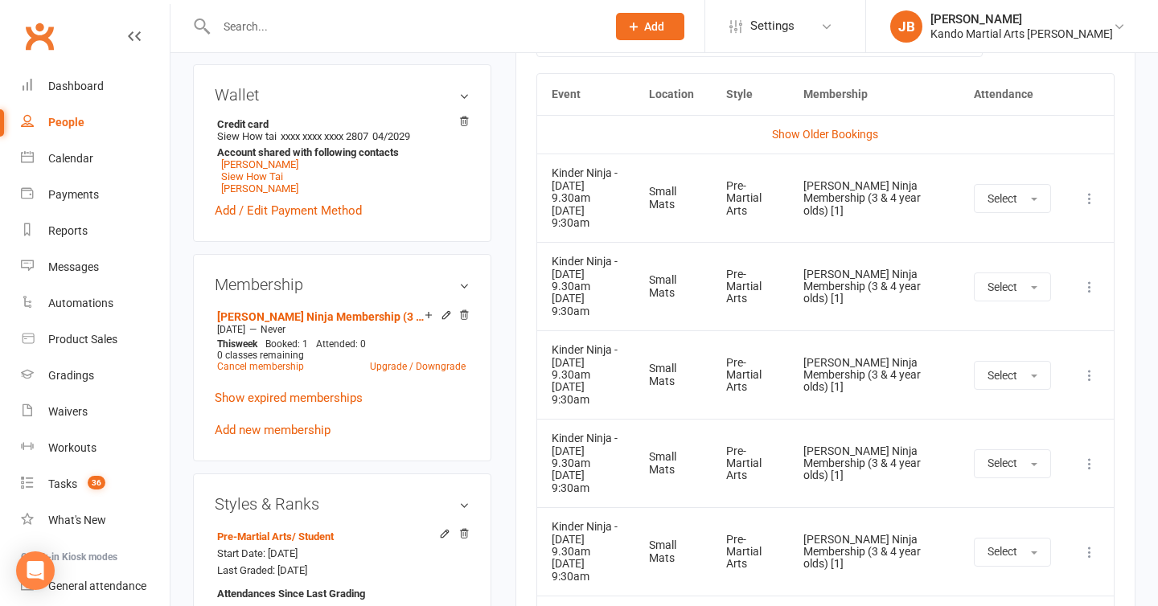
click at [1088, 198] on icon at bounding box center [1090, 199] width 16 height 16
click at [971, 300] on link "Remove booking" at bounding box center [1018, 294] width 159 height 32
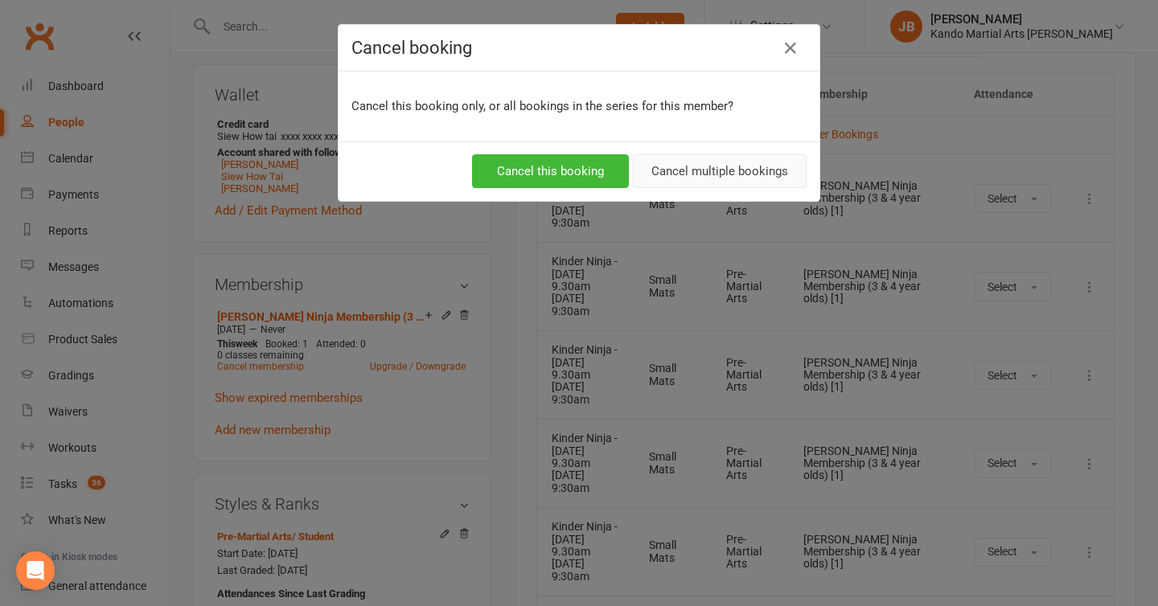
click at [734, 175] on button "Cancel multiple bookings" at bounding box center [720, 171] width 174 height 34
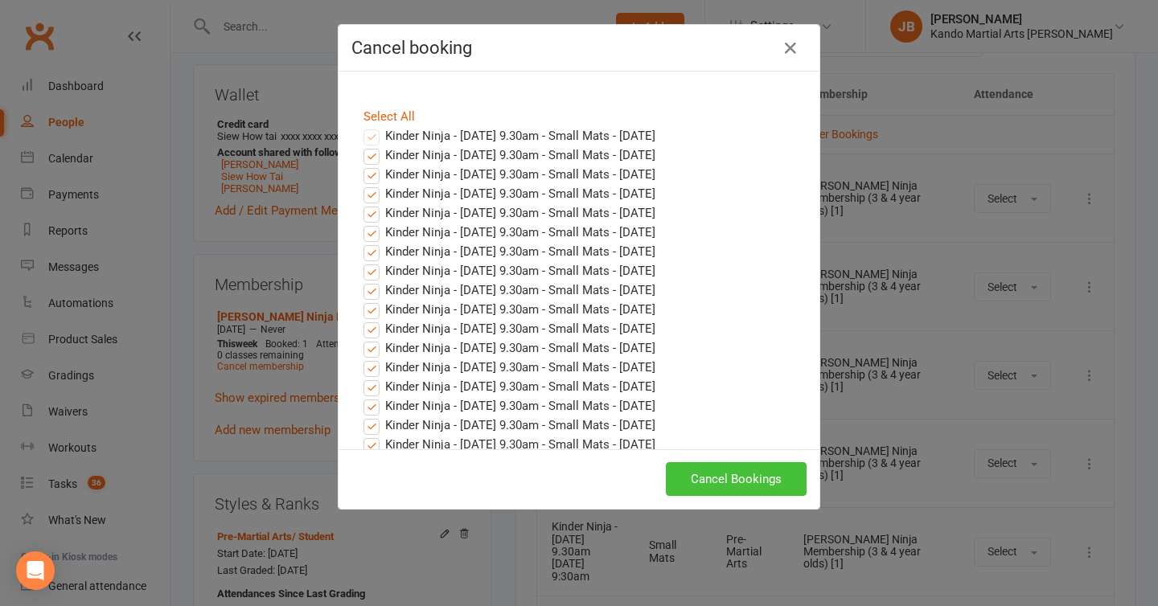
click at [729, 487] on button "Cancel Bookings" at bounding box center [736, 479] width 141 height 34
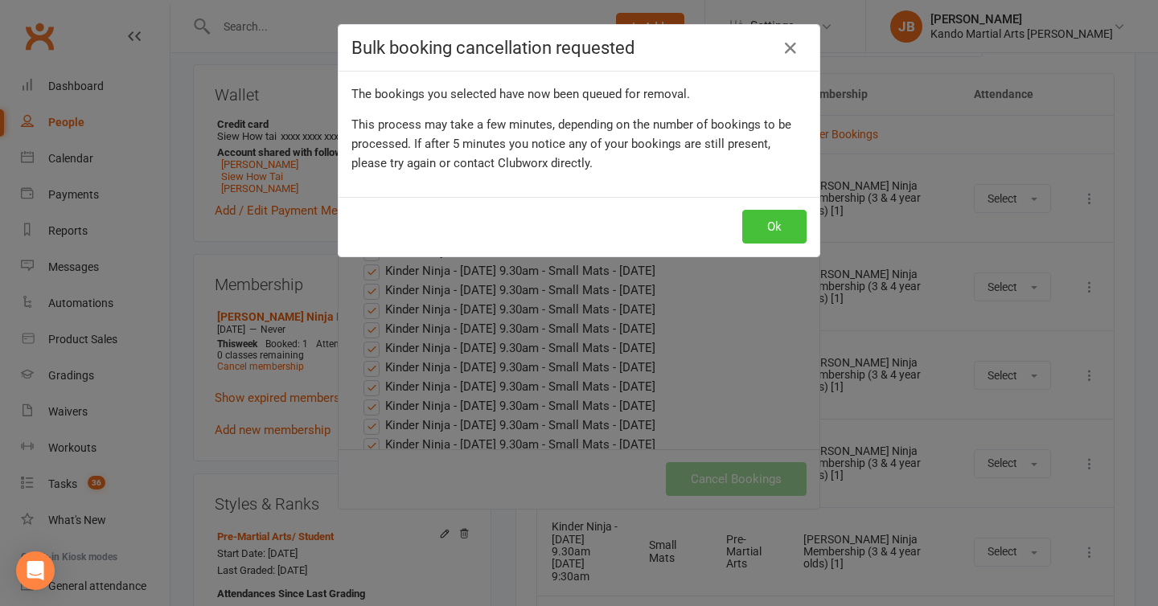
click at [762, 237] on button "Ok" at bounding box center [774, 227] width 64 height 34
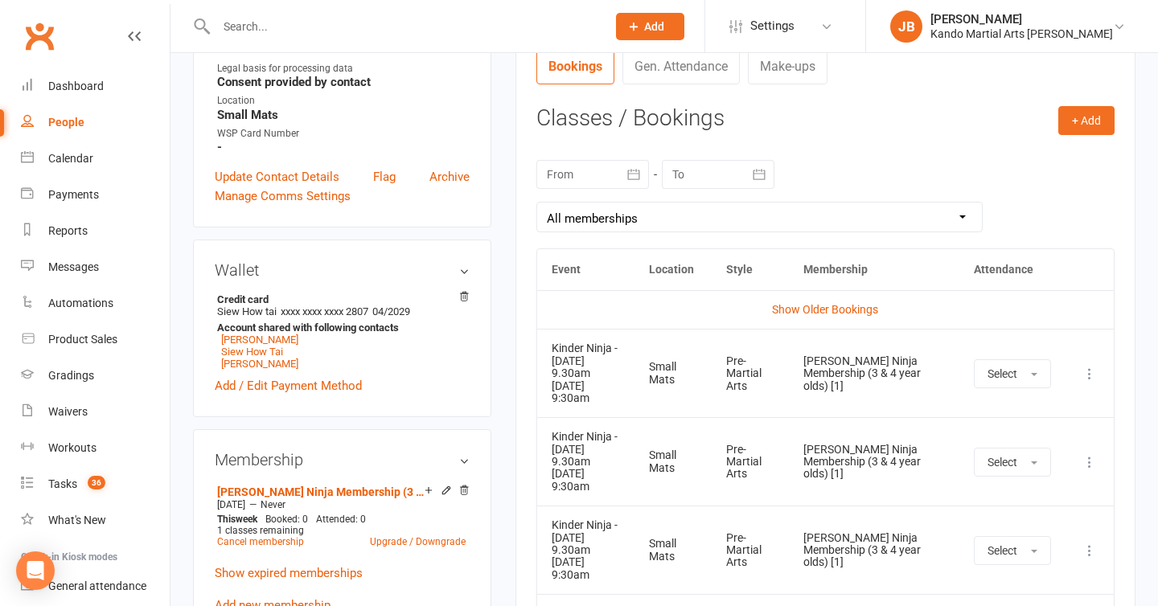
scroll to position [619, 0]
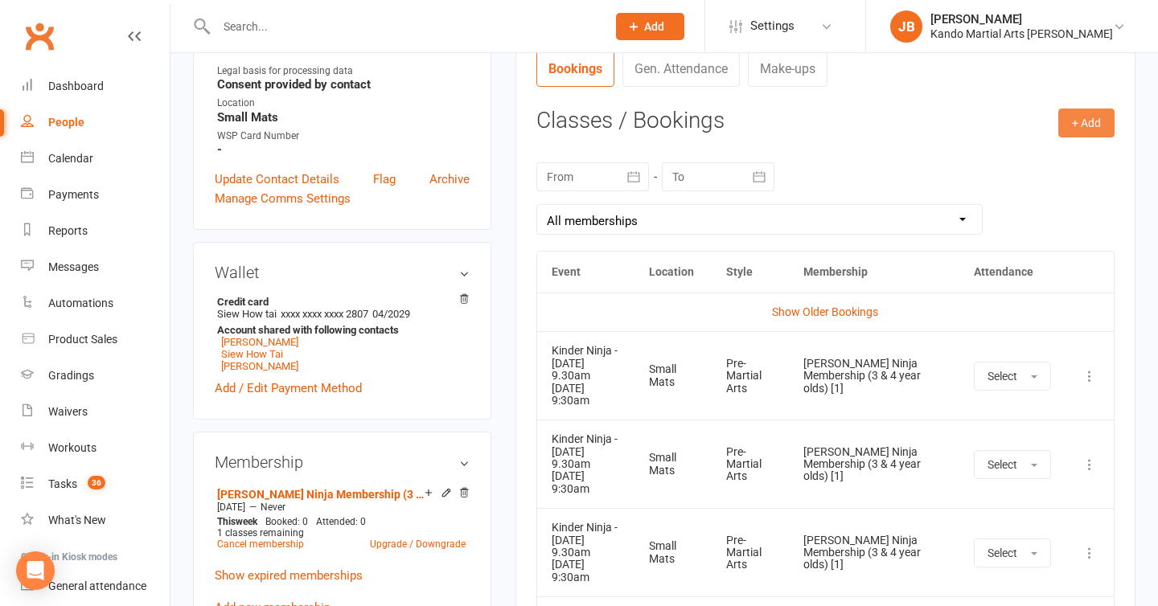
click at [1071, 129] on button "+ Add" at bounding box center [1086, 123] width 56 height 29
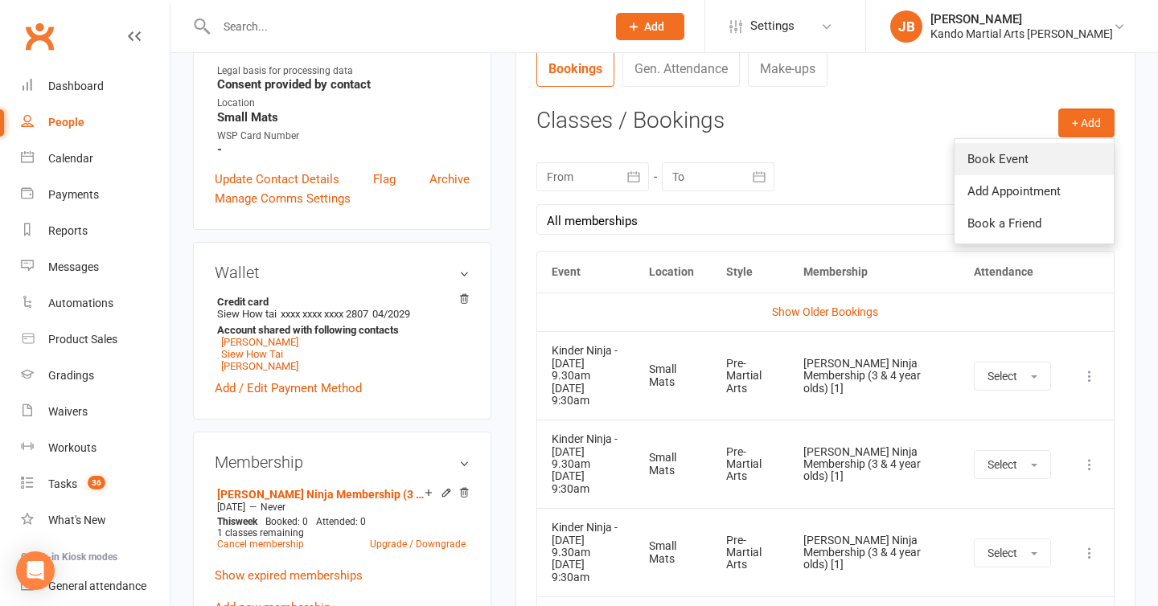
click at [1039, 156] on link "Book Event" at bounding box center [1034, 159] width 159 height 32
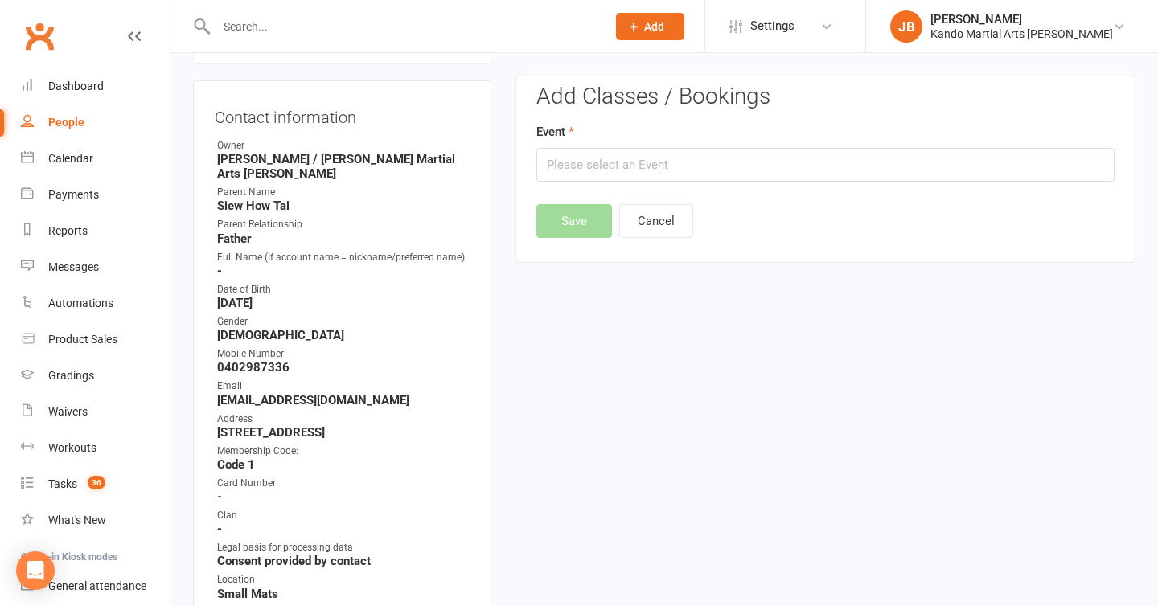
scroll to position [138, 0]
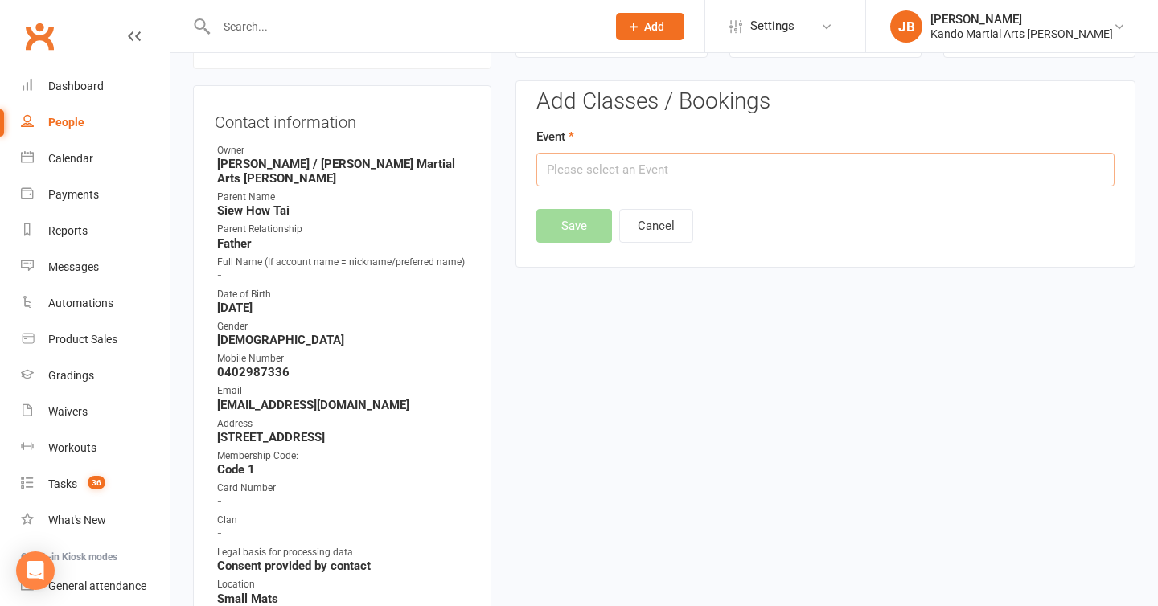
click at [612, 166] on input "text" at bounding box center [825, 170] width 578 height 34
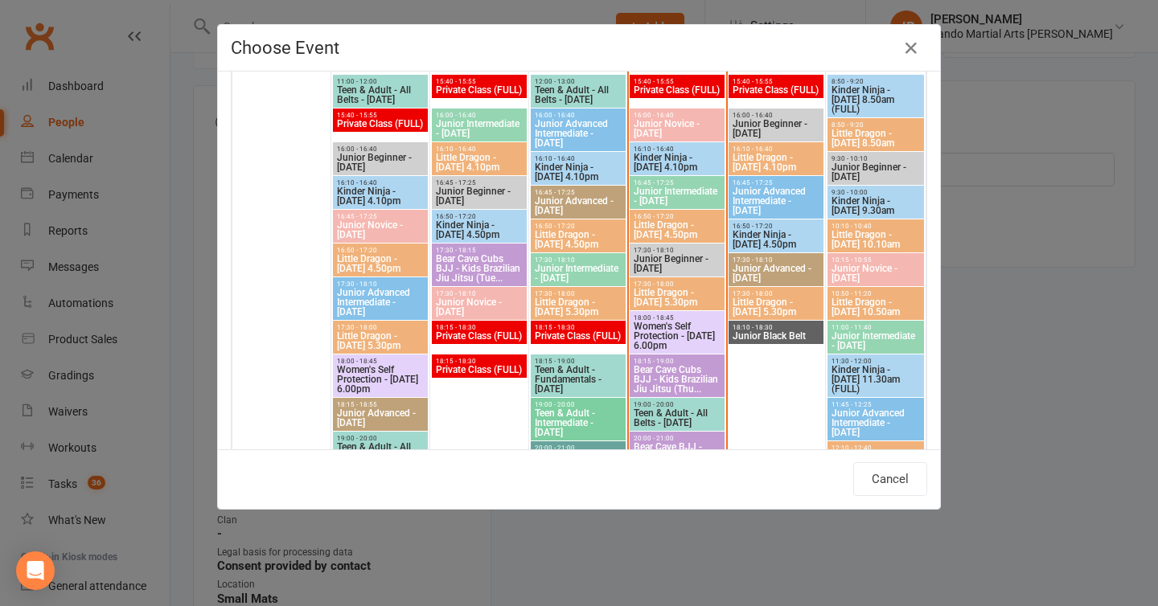
scroll to position [1432, 0]
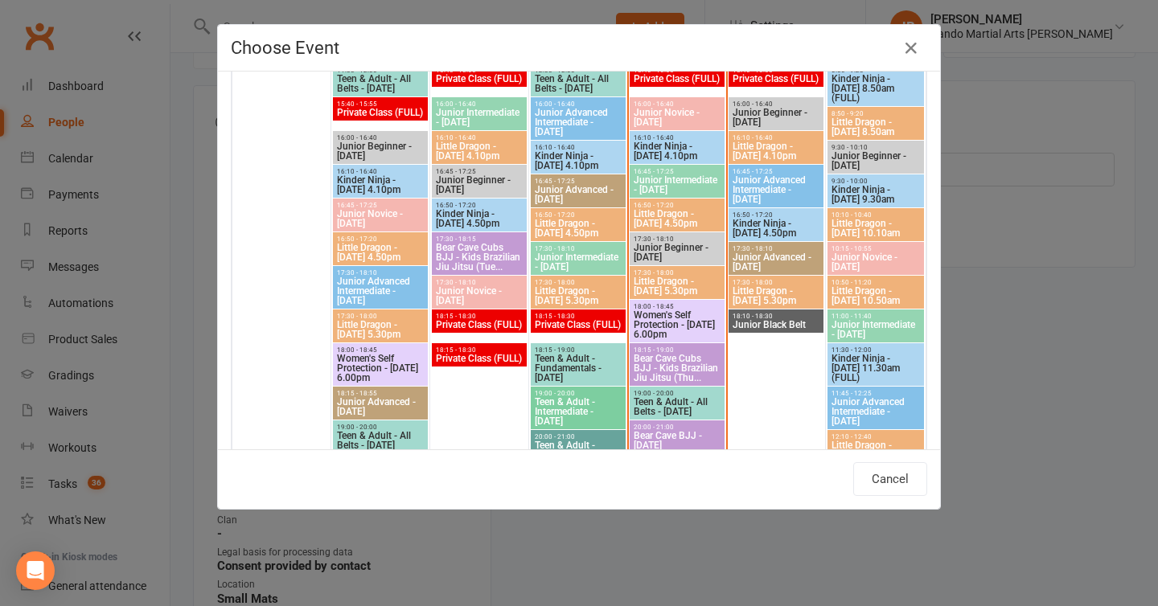
click at [869, 221] on span "Little Dragon - Saturday 10.10am" at bounding box center [876, 228] width 90 height 19
type input "Little Dragon - Saturday 10.10am - Aug 16, 2025 10:10:00 AM"
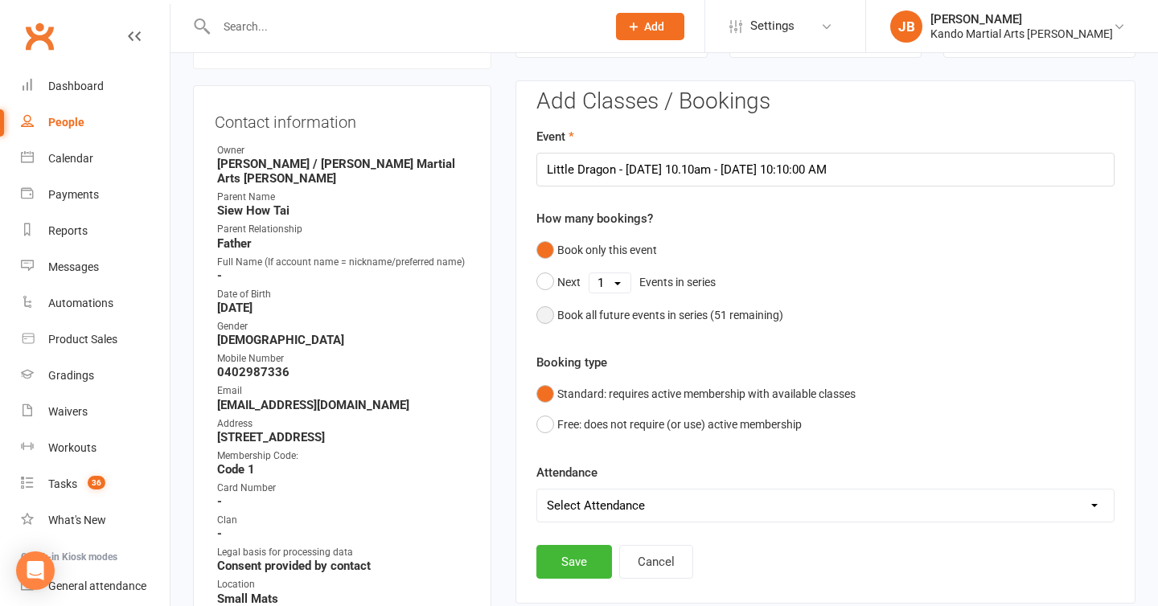
click at [578, 314] on div "Book all future events in series ( 51 remaining)" at bounding box center [670, 315] width 226 height 18
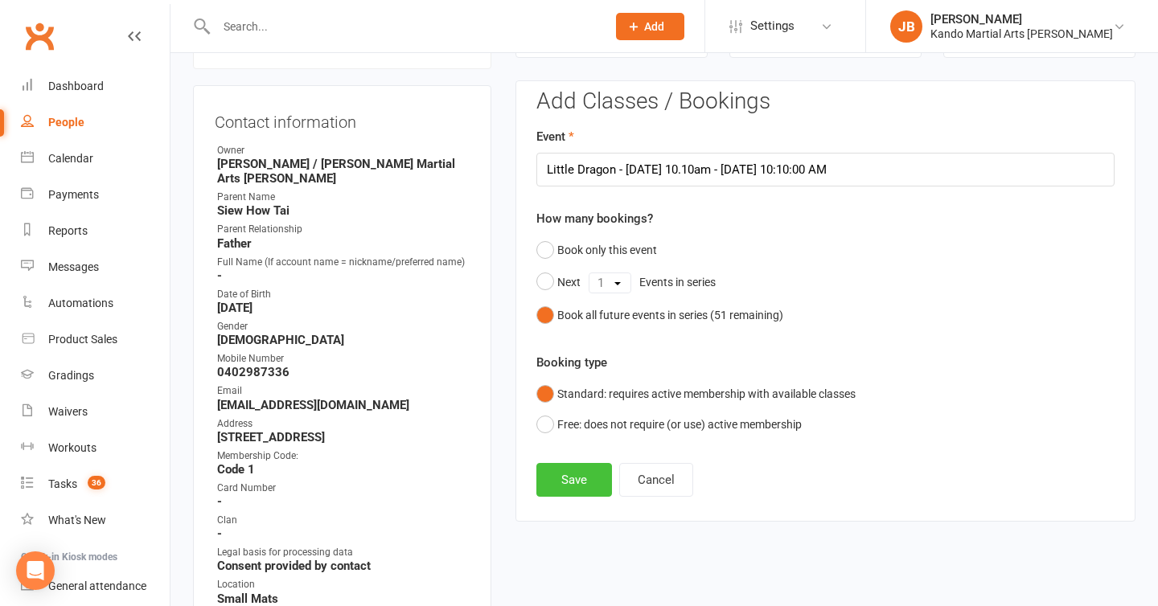
click at [575, 469] on button "Save" at bounding box center [574, 480] width 76 height 34
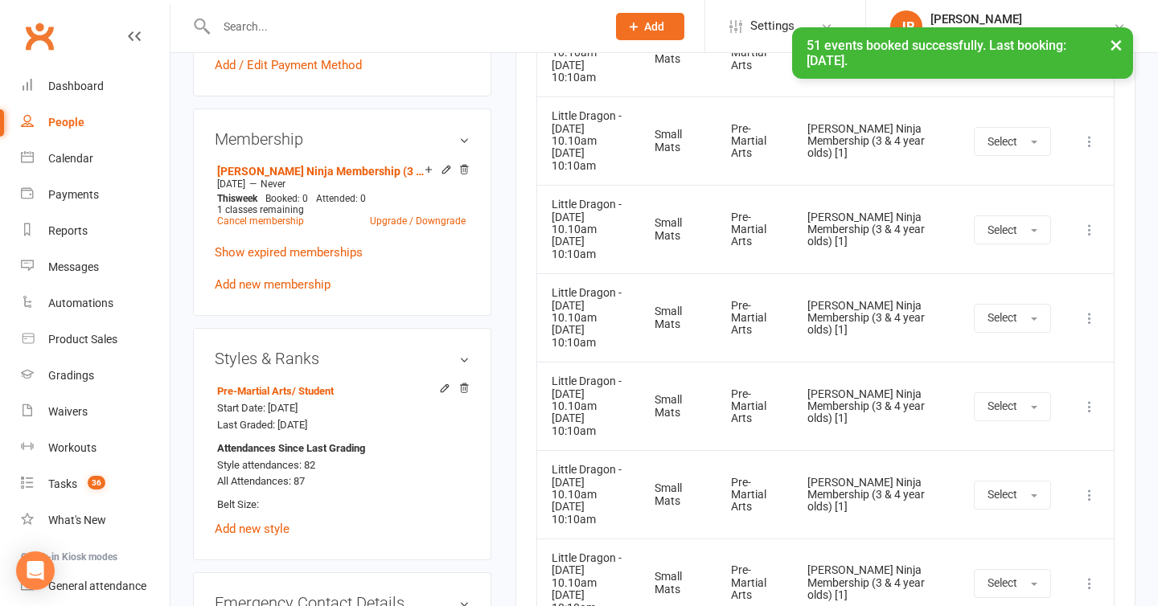
scroll to position [947, 0]
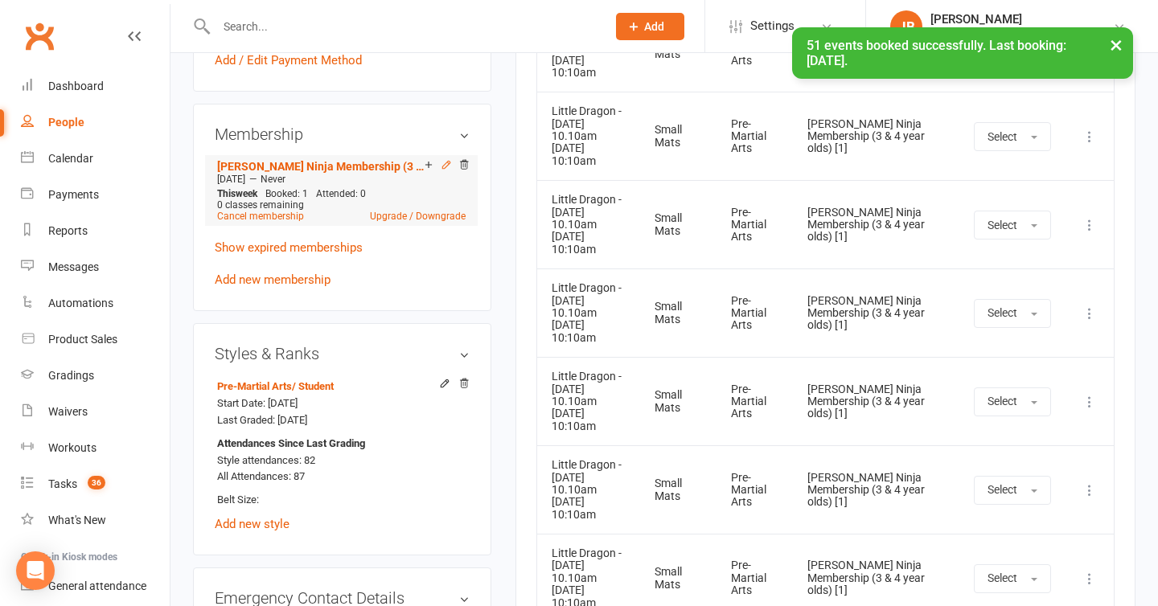
click at [444, 161] on icon at bounding box center [445, 164] width 7 height 7
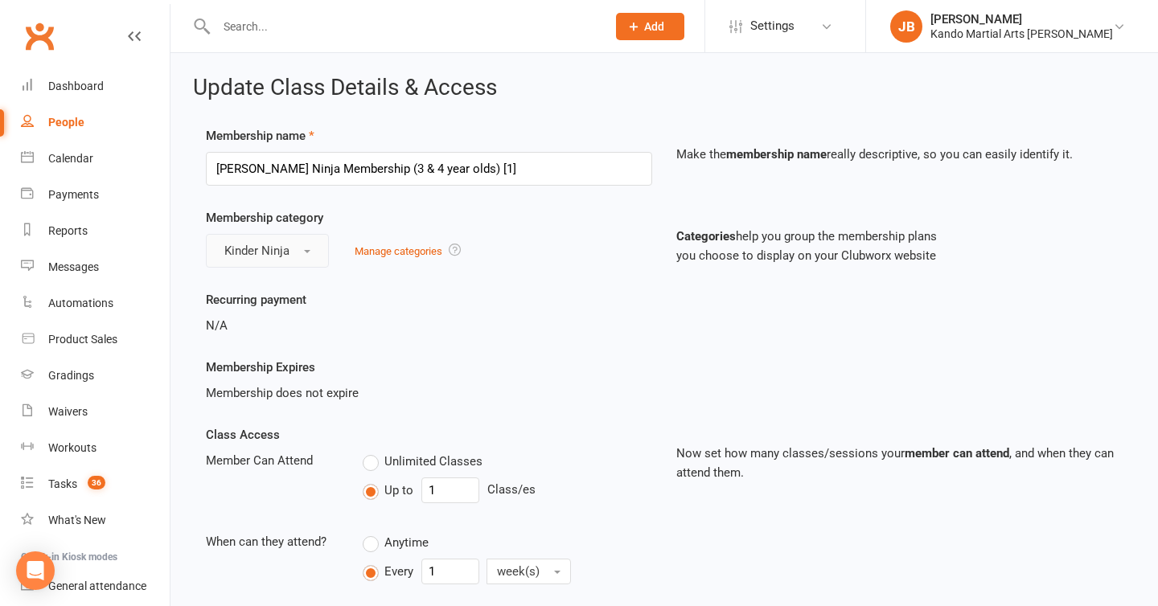
click at [273, 247] on span "Kinder Ninja" at bounding box center [256, 251] width 65 height 14
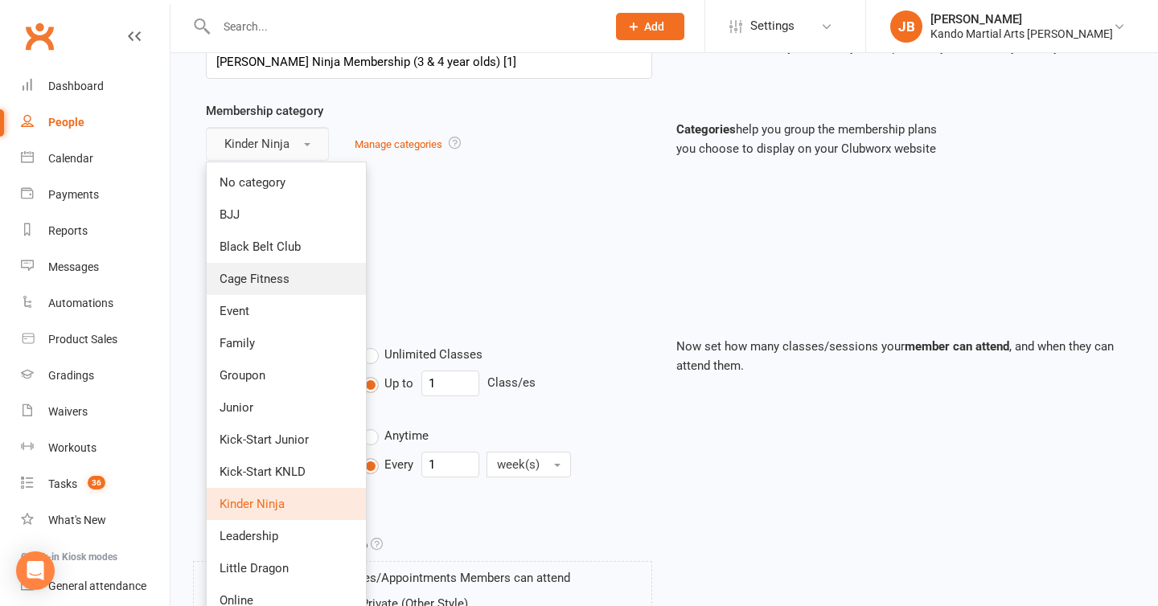
scroll to position [115, 0]
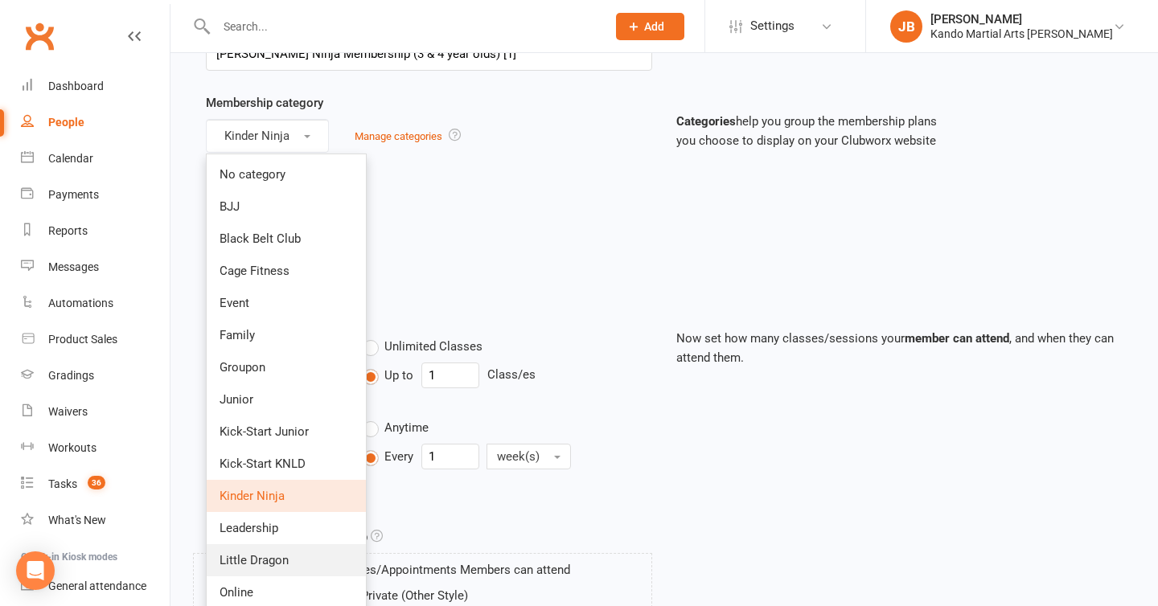
click at [255, 551] on link "Little Dragon" at bounding box center [286, 561] width 159 height 32
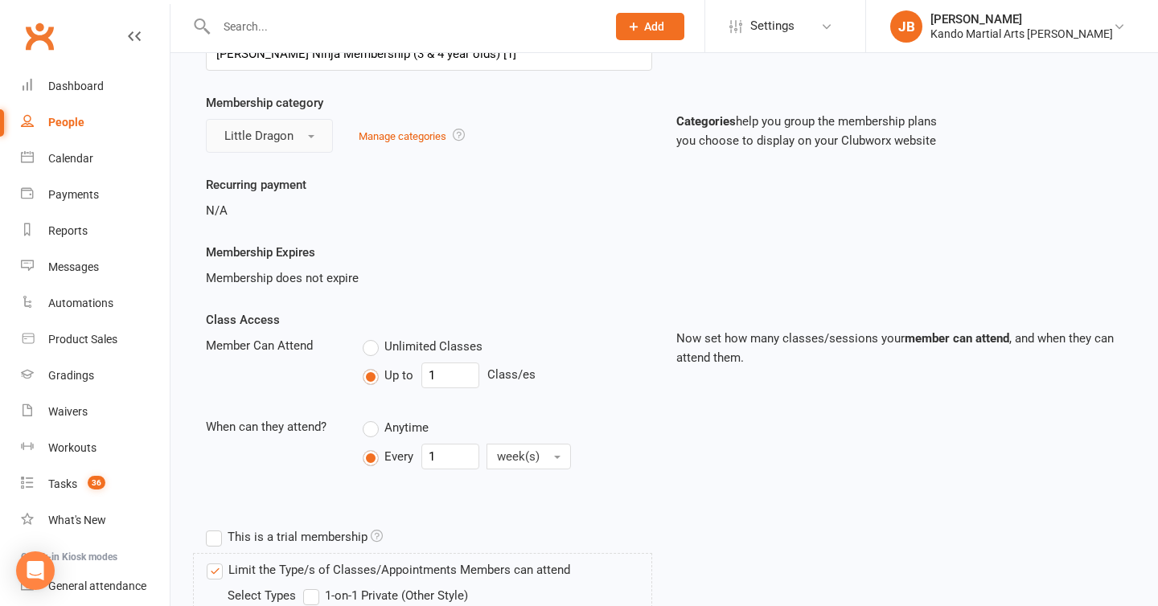
scroll to position [0, 0]
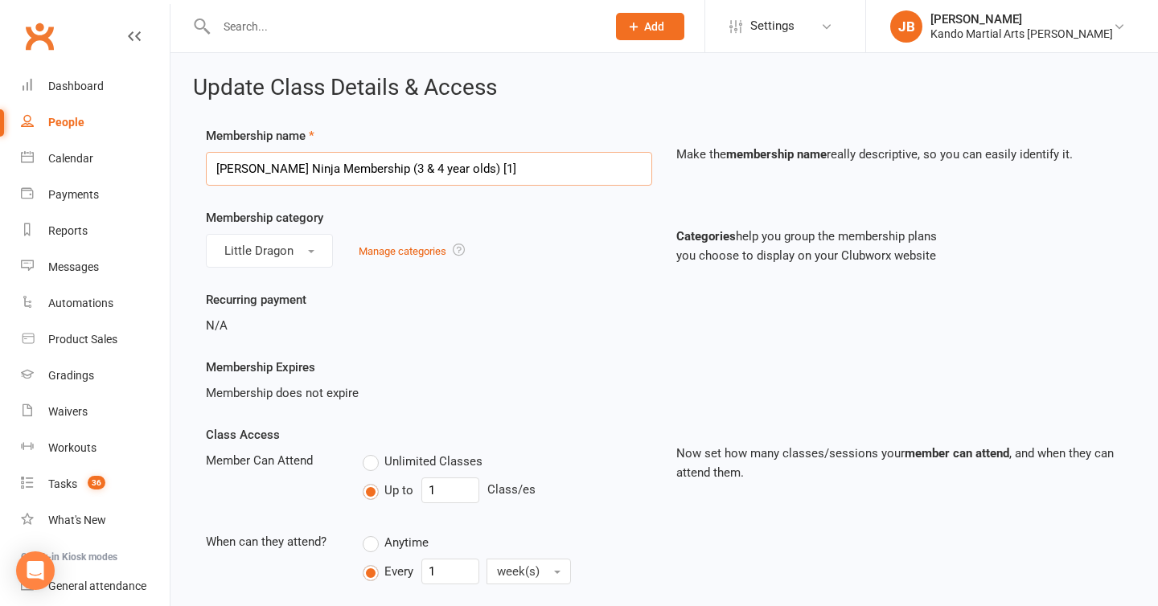
click at [299, 168] on input "DD Kinder Ninja Membership (3 & 4 year olds) [1]" at bounding box center [429, 169] width 446 height 34
click at [383, 166] on input "DD Little Dragon Membership (3 & 4 year olds) [1]" at bounding box center [429, 169] width 446 height 34
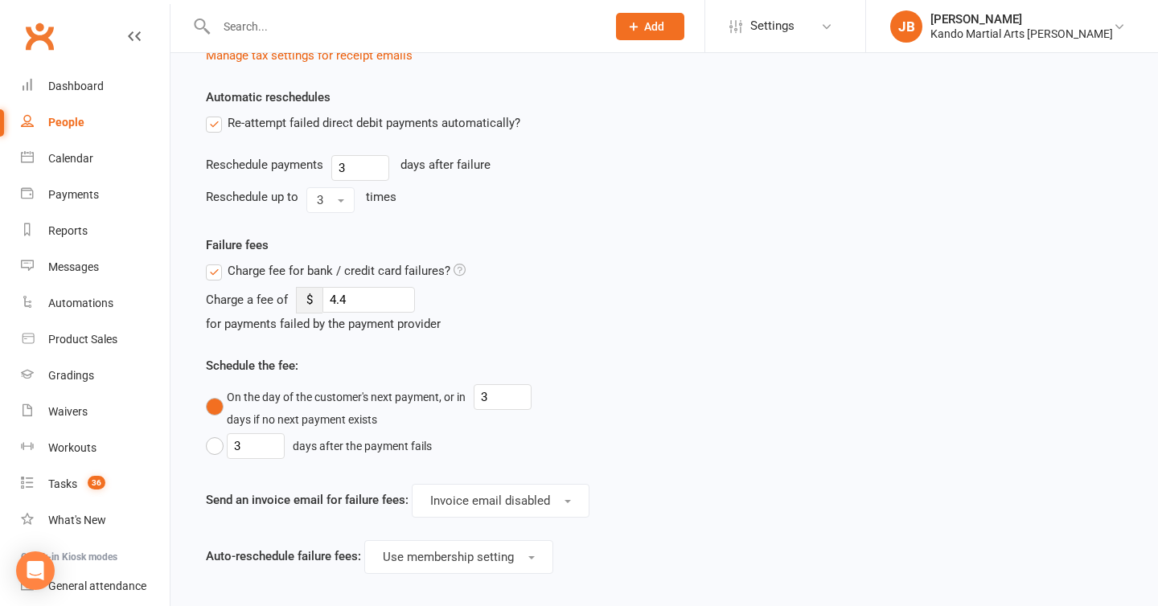
scroll to position [1571, 0]
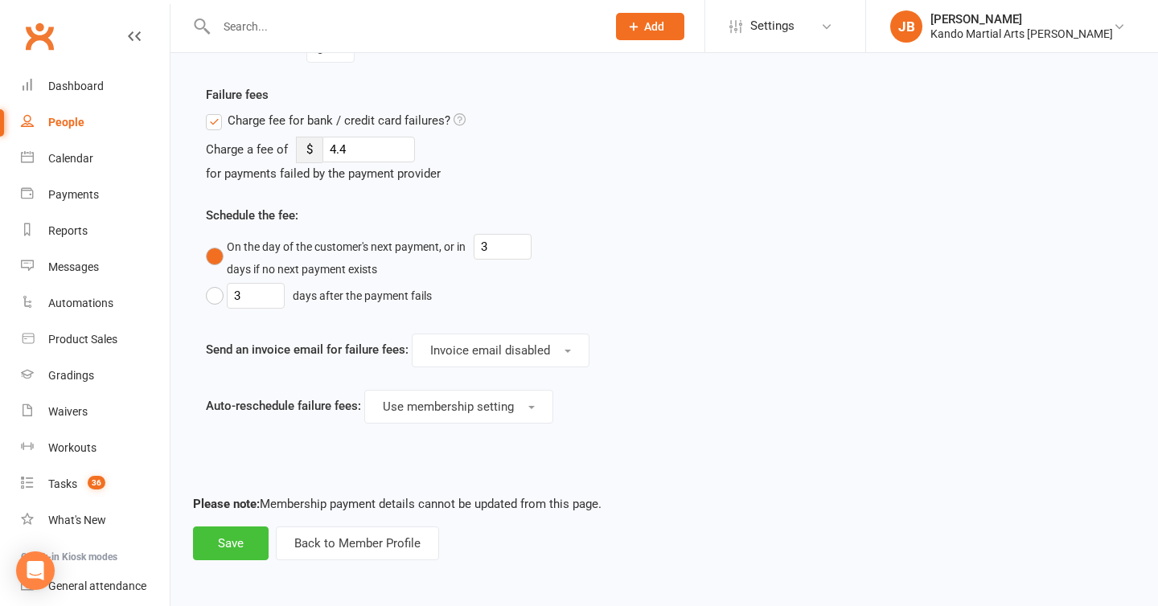
type input "DD Little Dragon Membership (5 & 6 year olds) [1]"
click at [232, 549] on button "Save" at bounding box center [231, 544] width 76 height 34
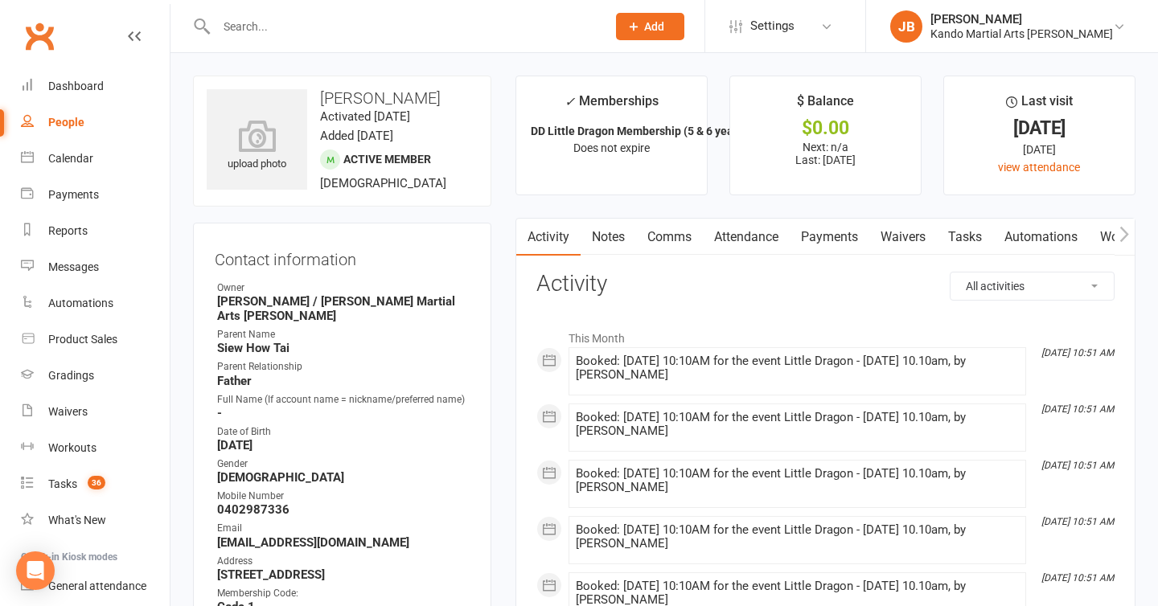
click at [740, 229] on link "Attendance" at bounding box center [746, 237] width 87 height 37
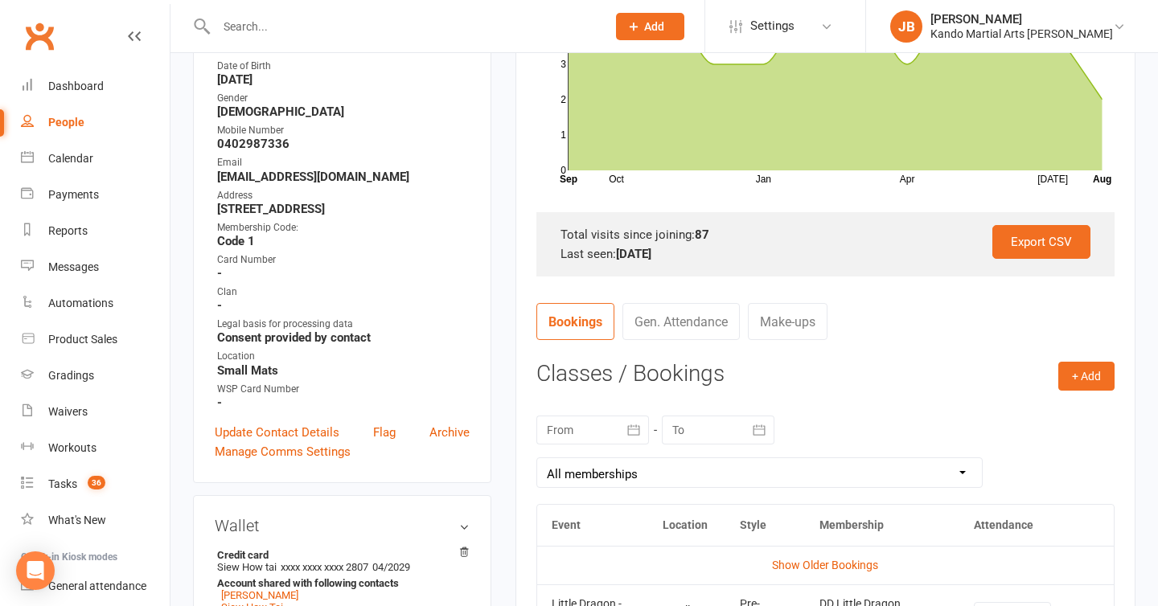
scroll to position [382, 0]
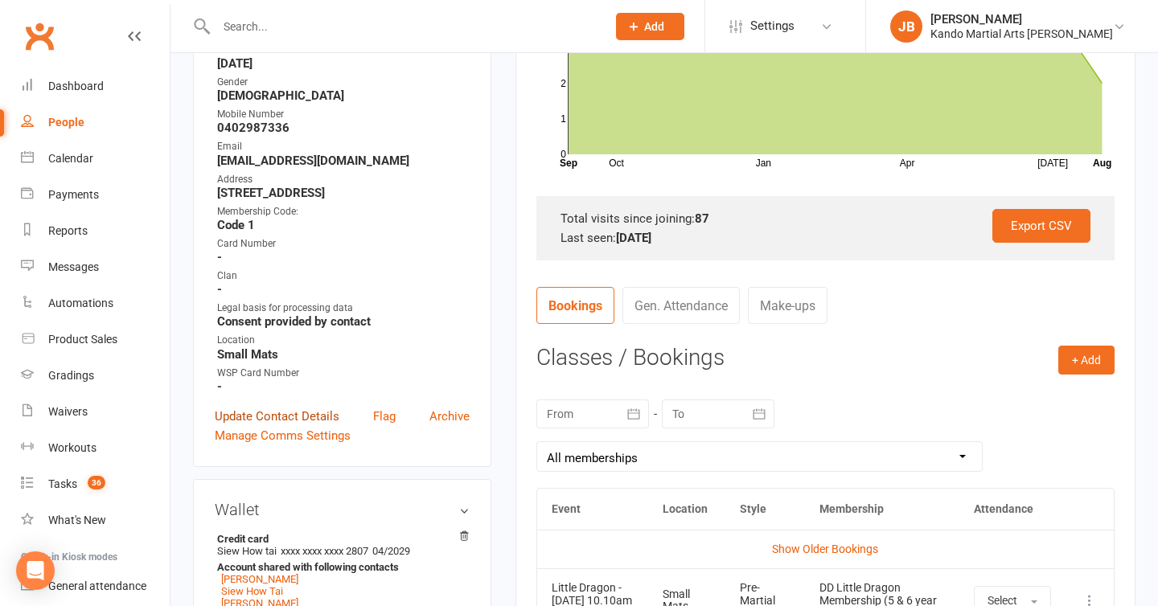
click at [242, 407] on link "Update Contact Details" at bounding box center [277, 416] width 125 height 19
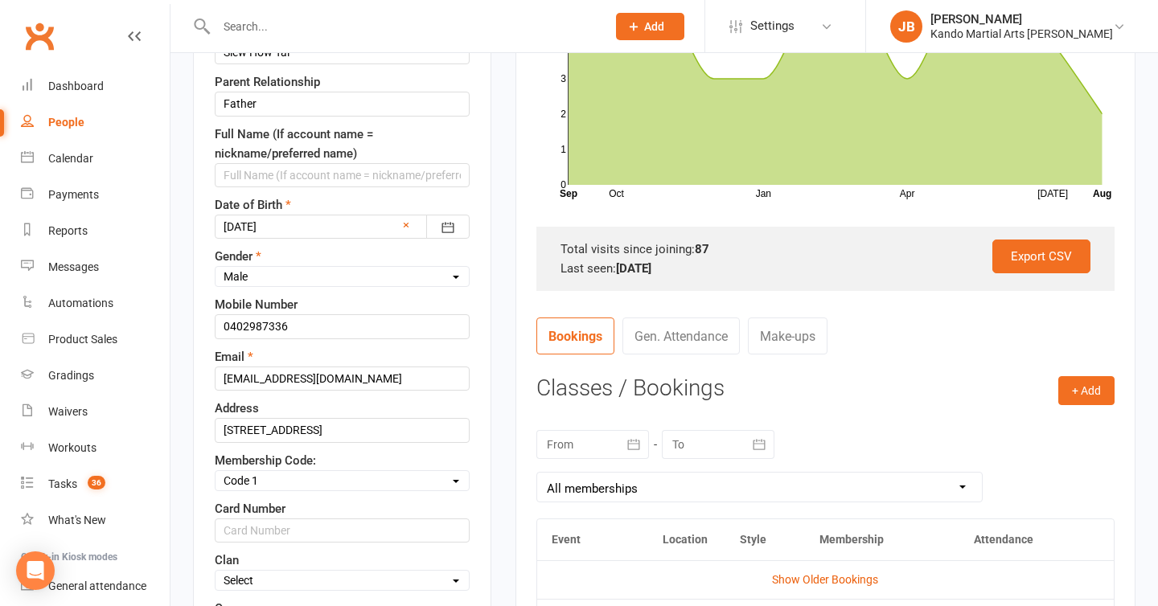
scroll to position [376, 0]
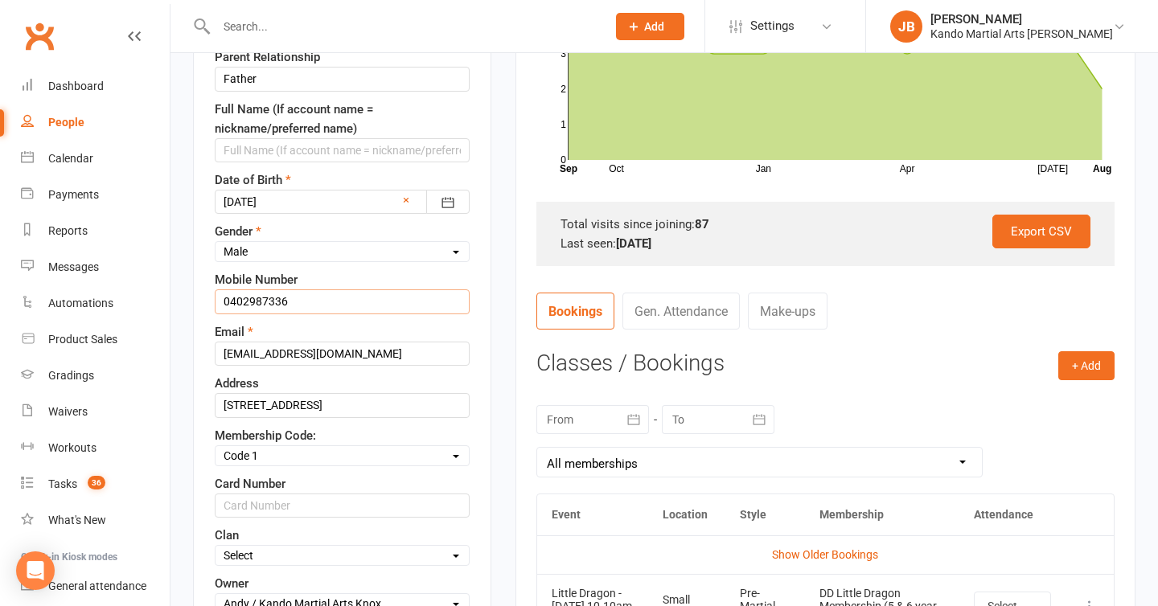
click at [269, 301] on input "0402987336" at bounding box center [342, 302] width 255 height 24
click at [247, 302] on input "0402987 336" at bounding box center [342, 302] width 255 height 24
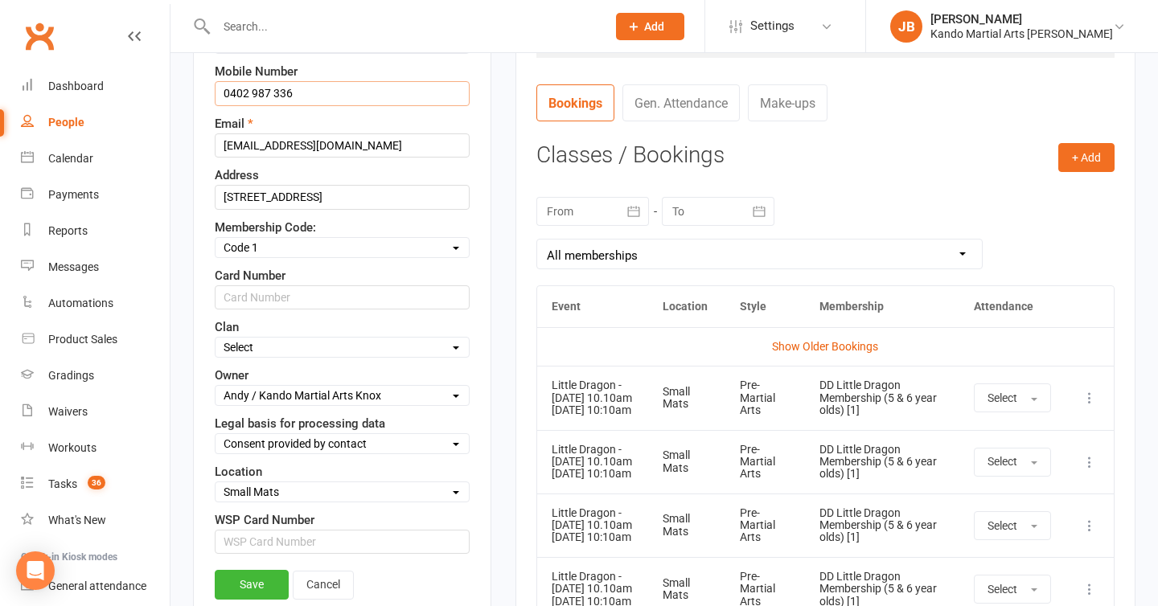
scroll to position [600, 0]
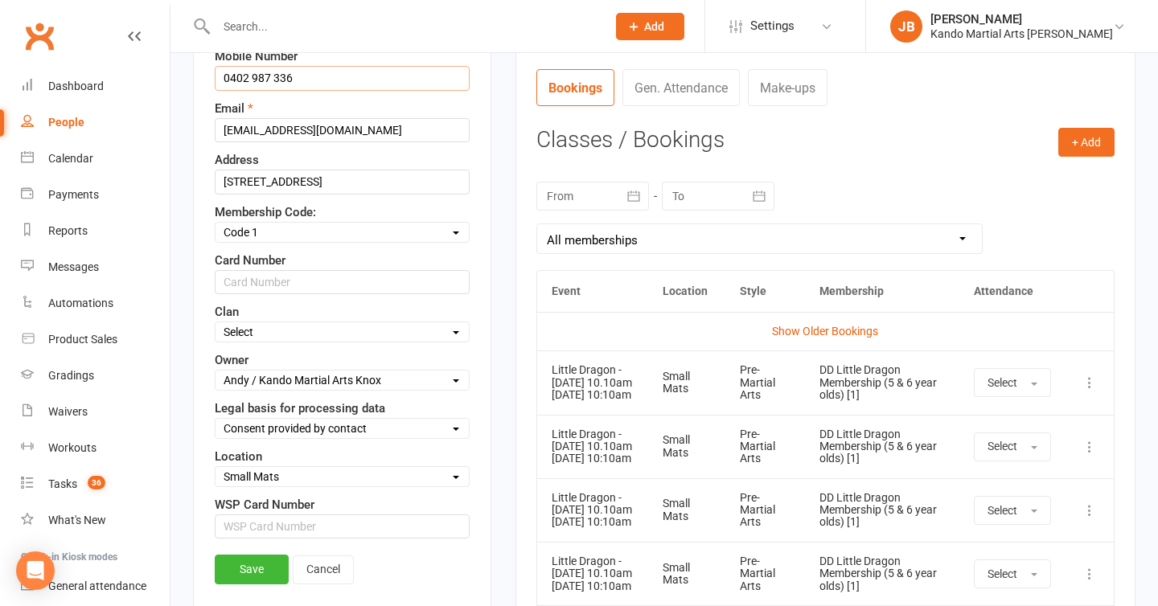
type input "0402 987 336"
click at [272, 323] on select "Select Tiger Crane Dragon Snake" at bounding box center [342, 332] width 253 height 18
select select "Dragon"
click at [267, 567] on link "Save" at bounding box center [252, 569] width 74 height 29
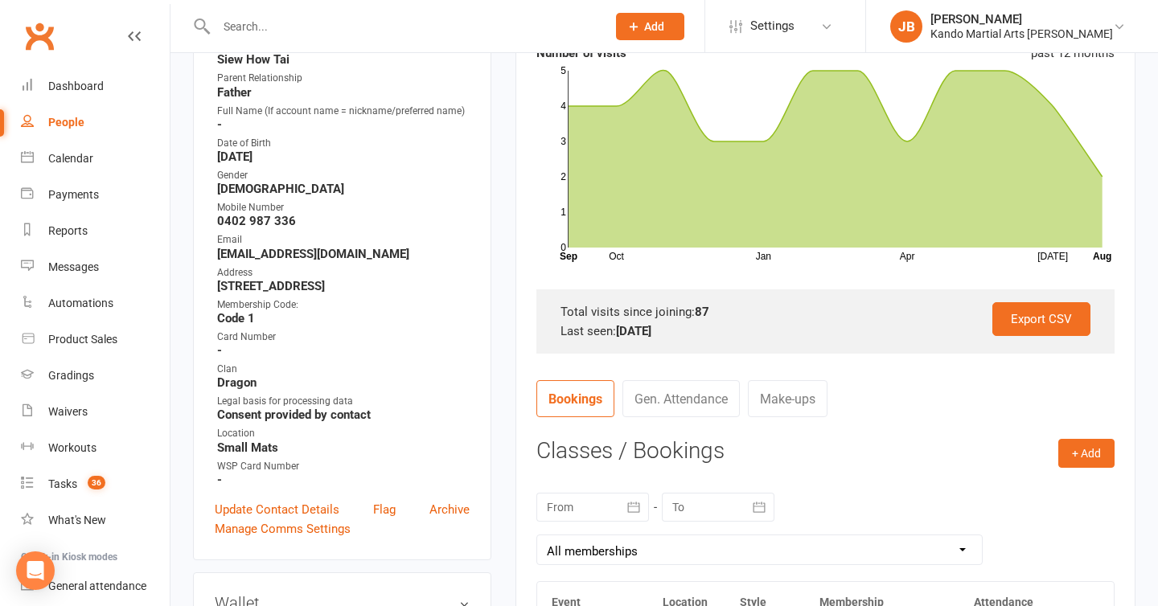
scroll to position [0, 0]
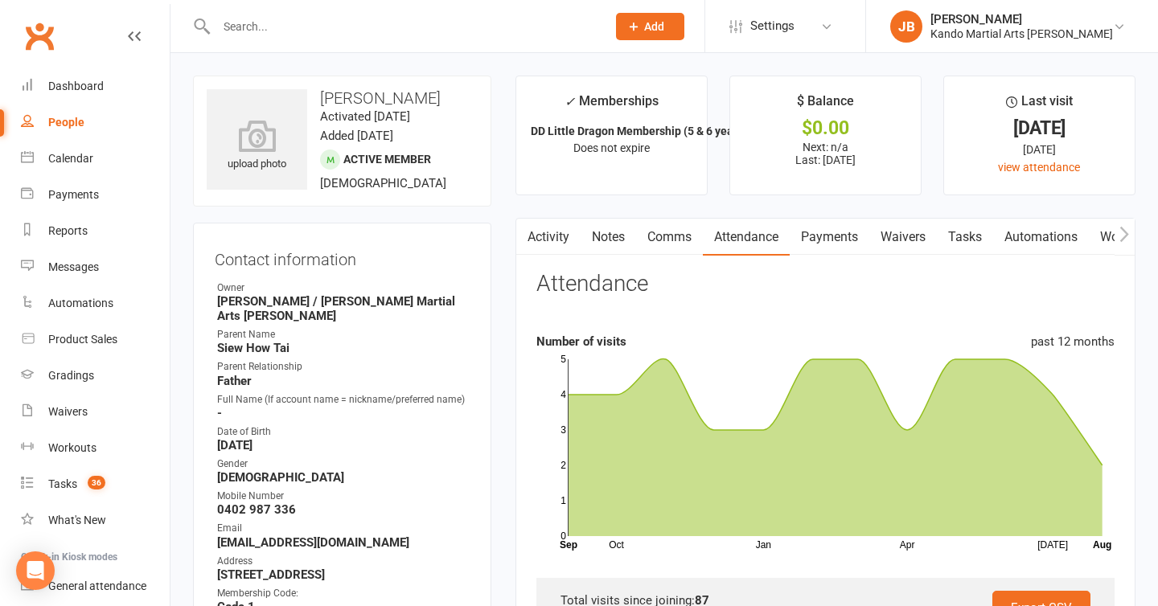
drag, startPoint x: 956, startPoint y: 238, endPoint x: 946, endPoint y: 209, distance: 30.8
click at [956, 238] on link "Tasks" at bounding box center [965, 237] width 56 height 37
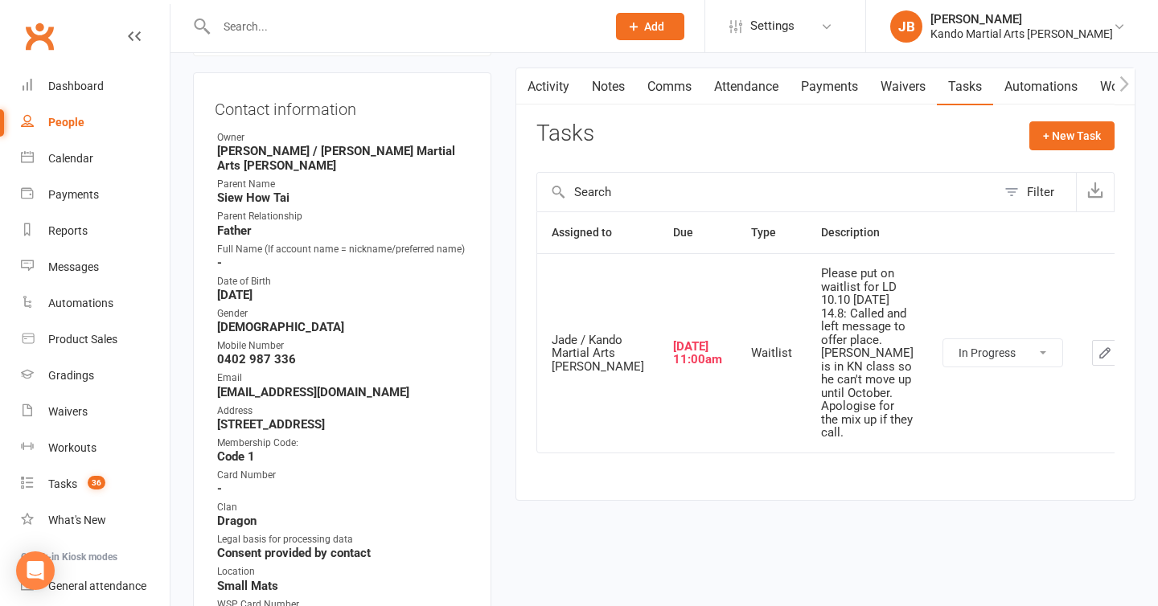
scroll to position [161, 0]
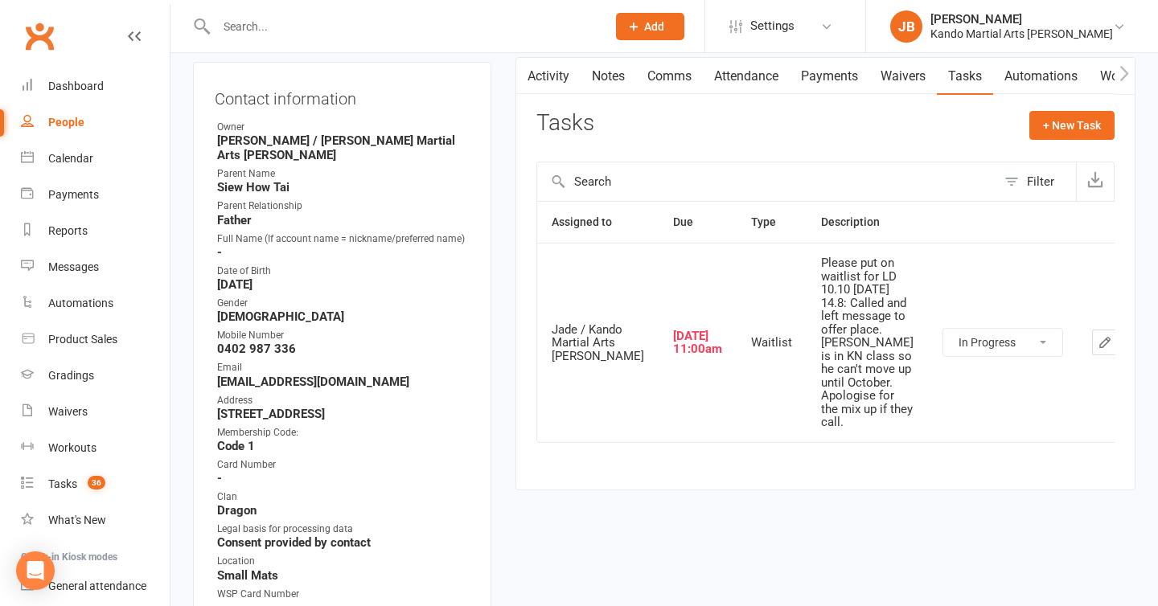
click at [943, 356] on select "Not Started In Progress Waiting Complete" at bounding box center [1002, 342] width 119 height 27
select select "started"
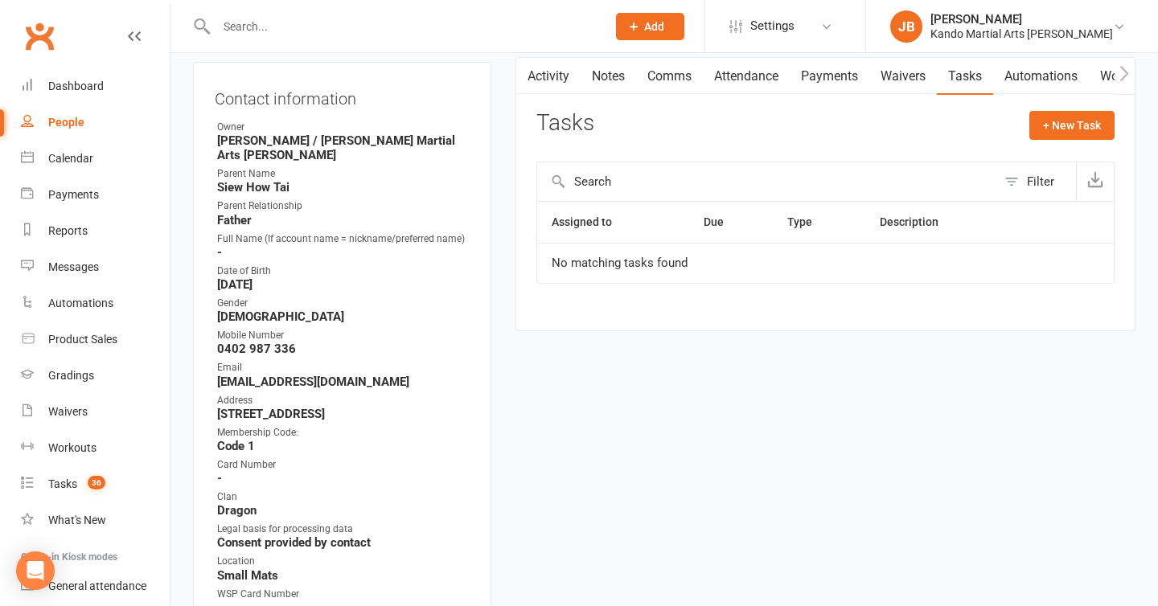
click at [604, 89] on link "Notes" at bounding box center [608, 76] width 55 height 37
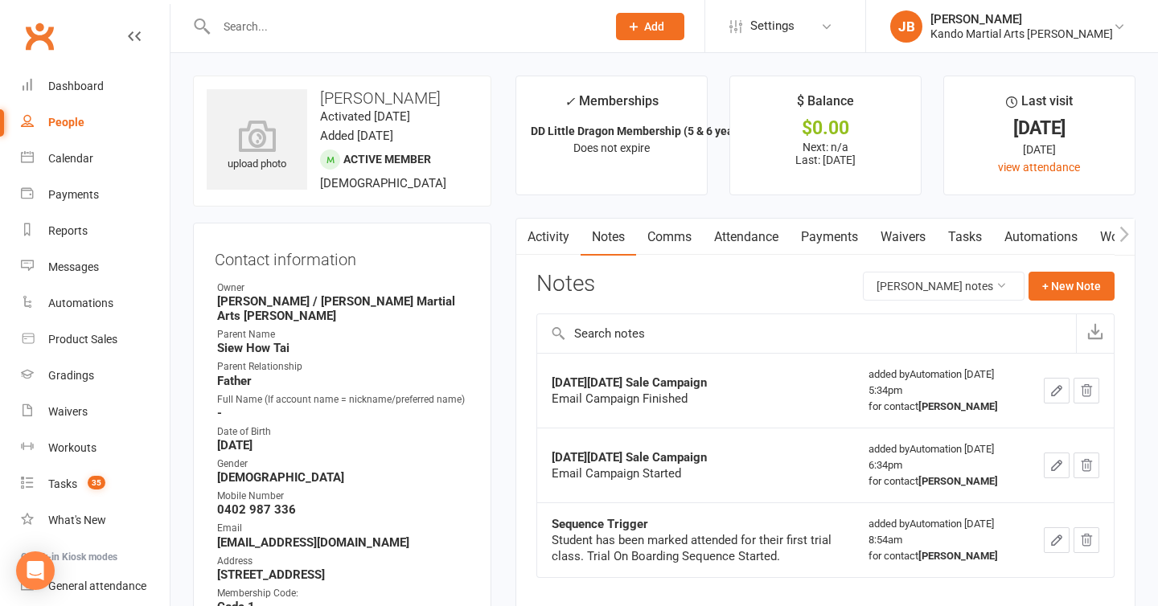
click at [769, 233] on link "Attendance" at bounding box center [746, 237] width 87 height 37
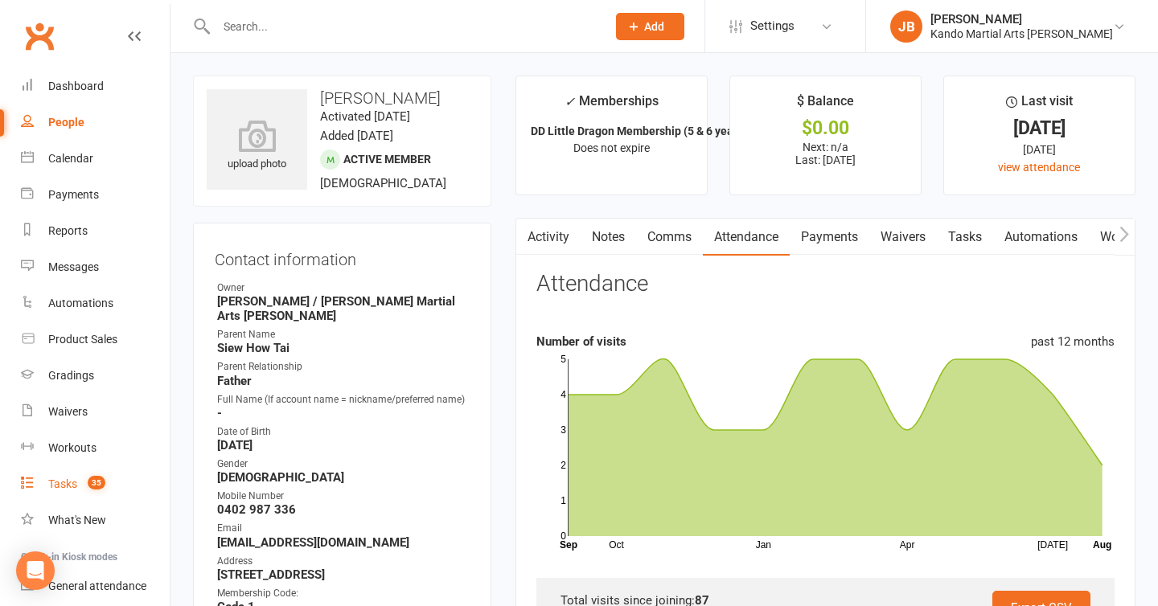
click at [67, 488] on div "Tasks" at bounding box center [62, 484] width 29 height 13
select select "incomplete"
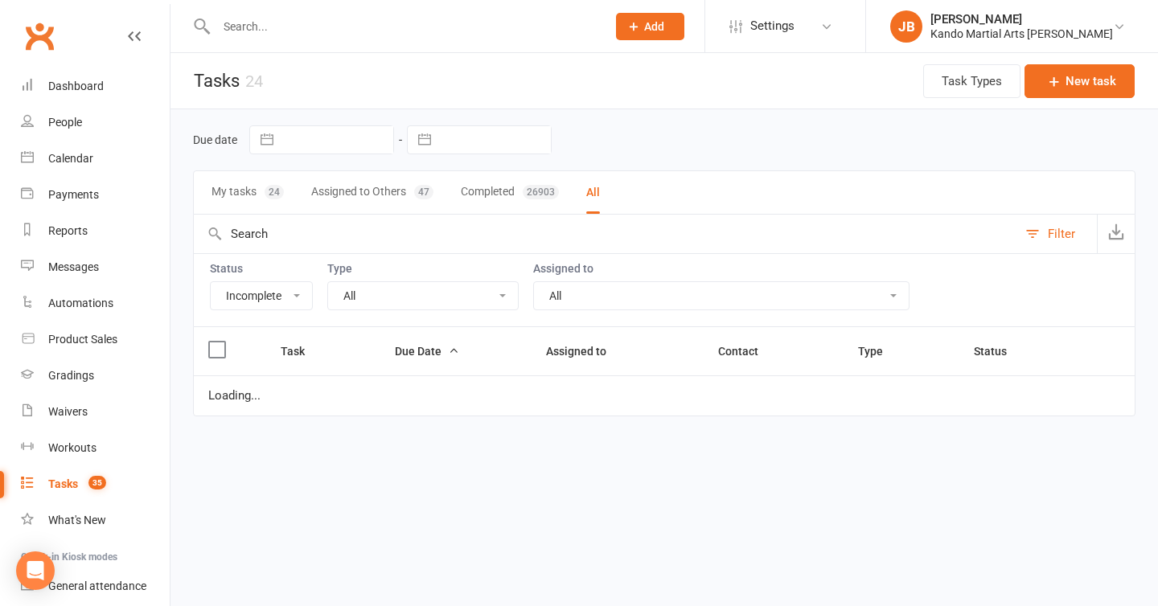
select select "started"
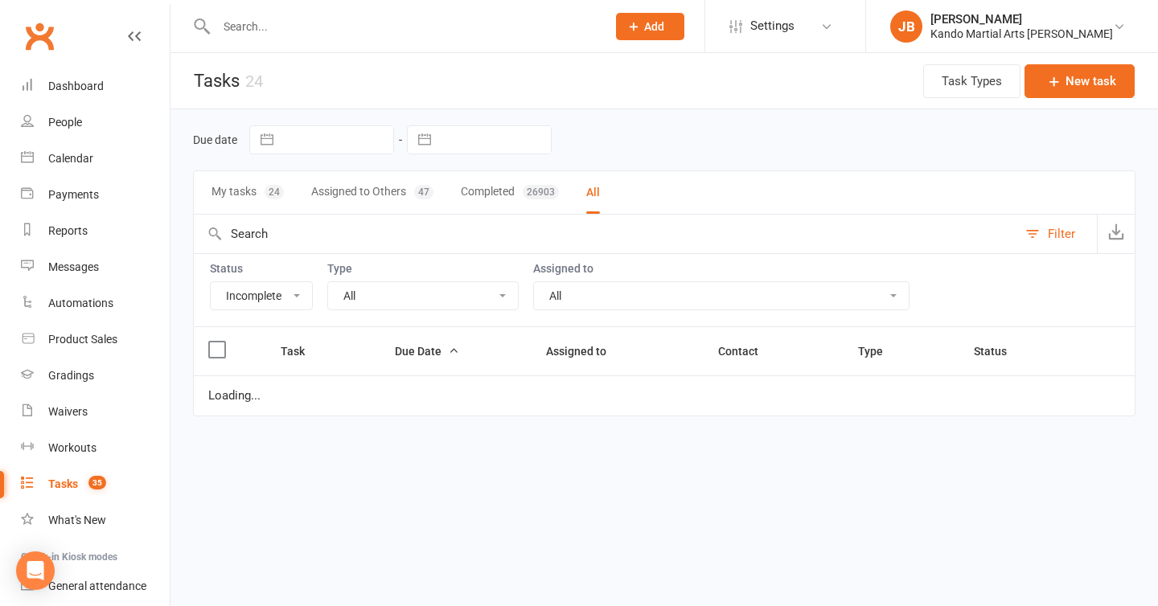
select select "started"
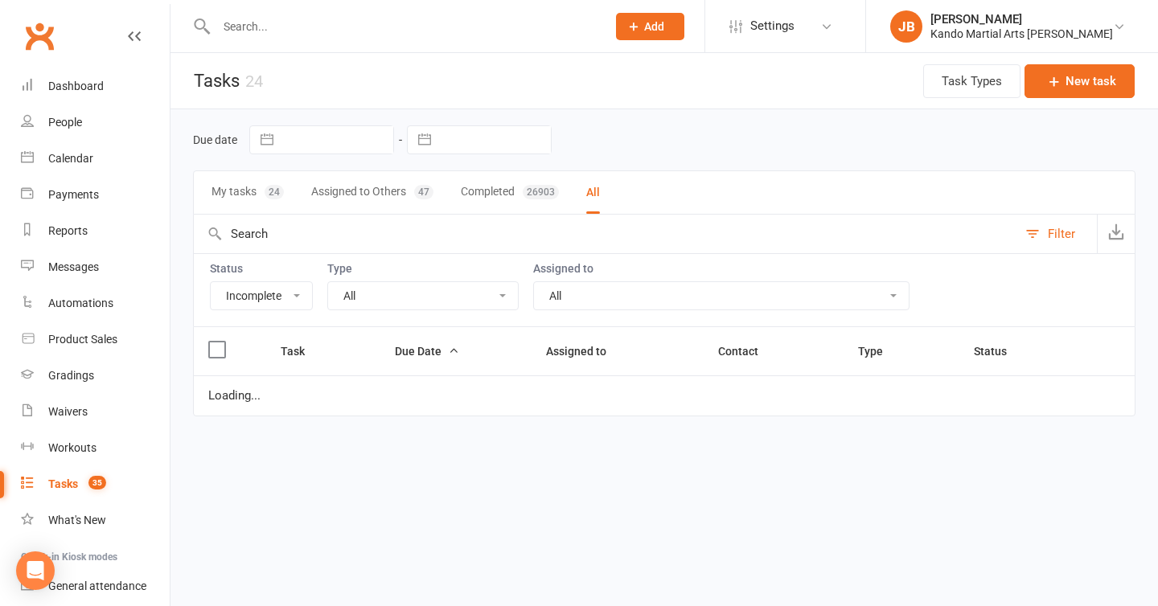
select select "started"
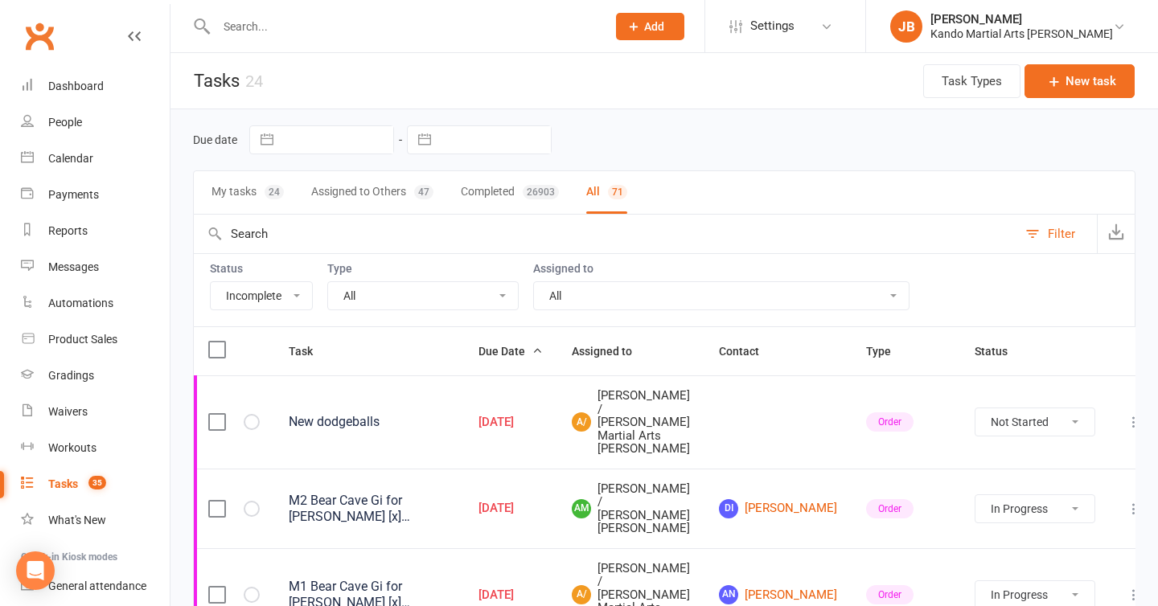
click at [378, 283] on select "All Admin Bbpc - black belt prep course Cancellation Enquiry Follow-up In-class…" at bounding box center [423, 295] width 190 height 27
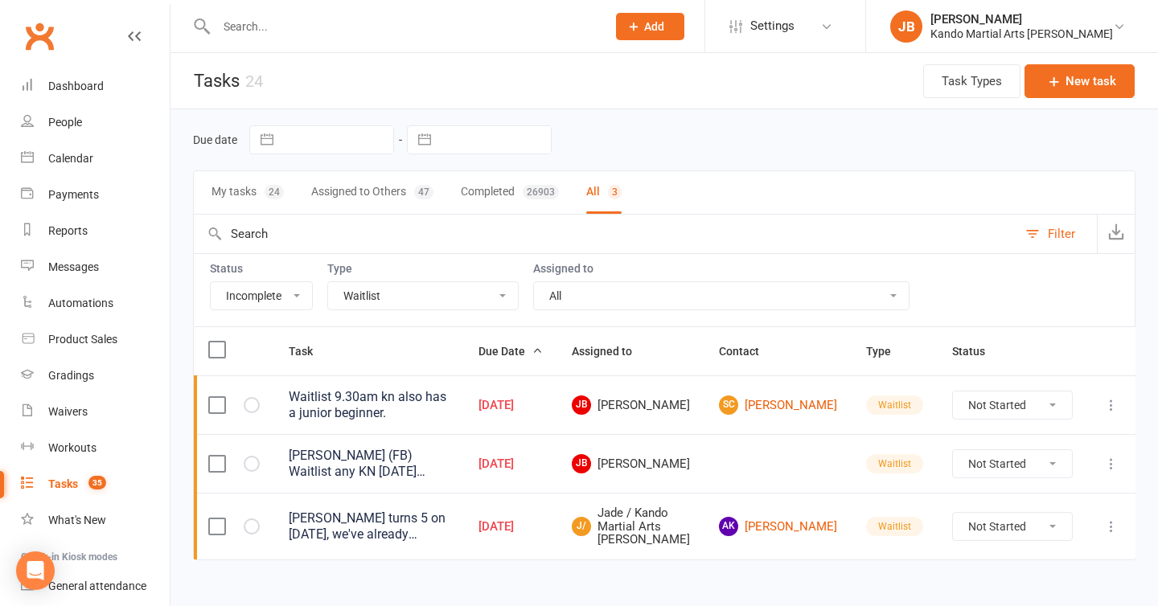
scroll to position [48, 0]
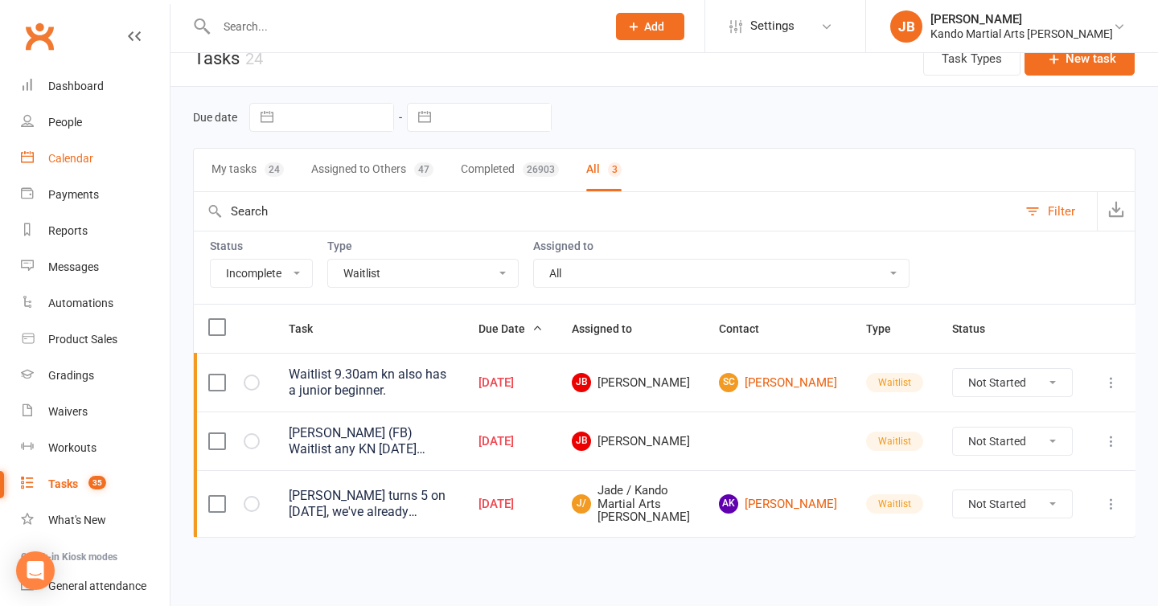
click at [59, 167] on link "Calendar" at bounding box center [95, 159] width 149 height 36
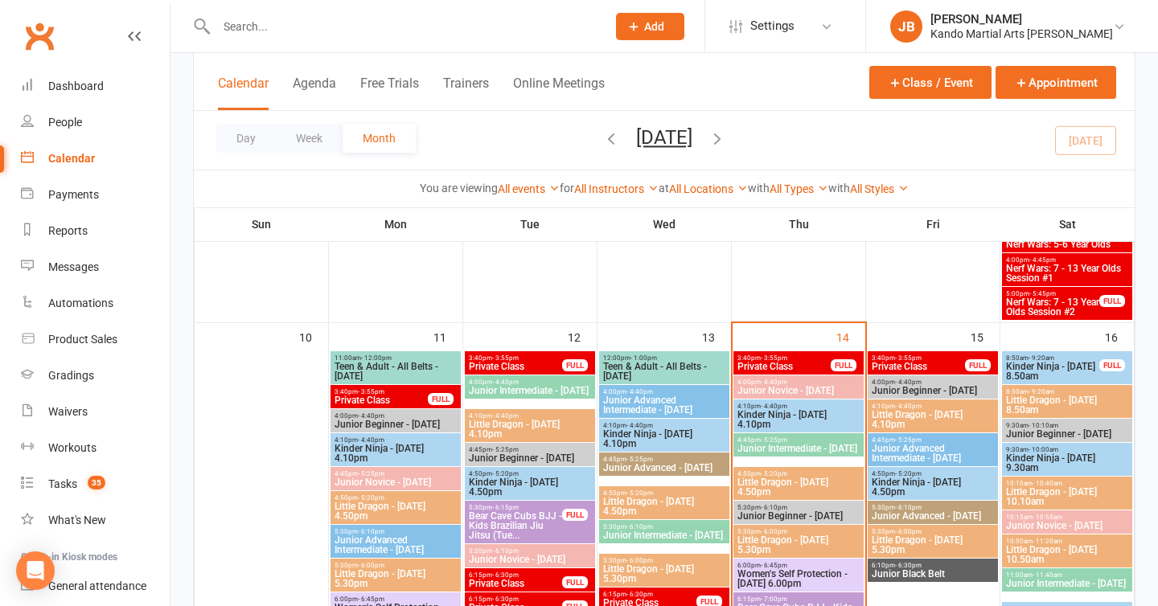
scroll to position [1170, 0]
click at [756, 420] on span "Kinder Ninja - Thursday 4.10pm" at bounding box center [799, 418] width 124 height 19
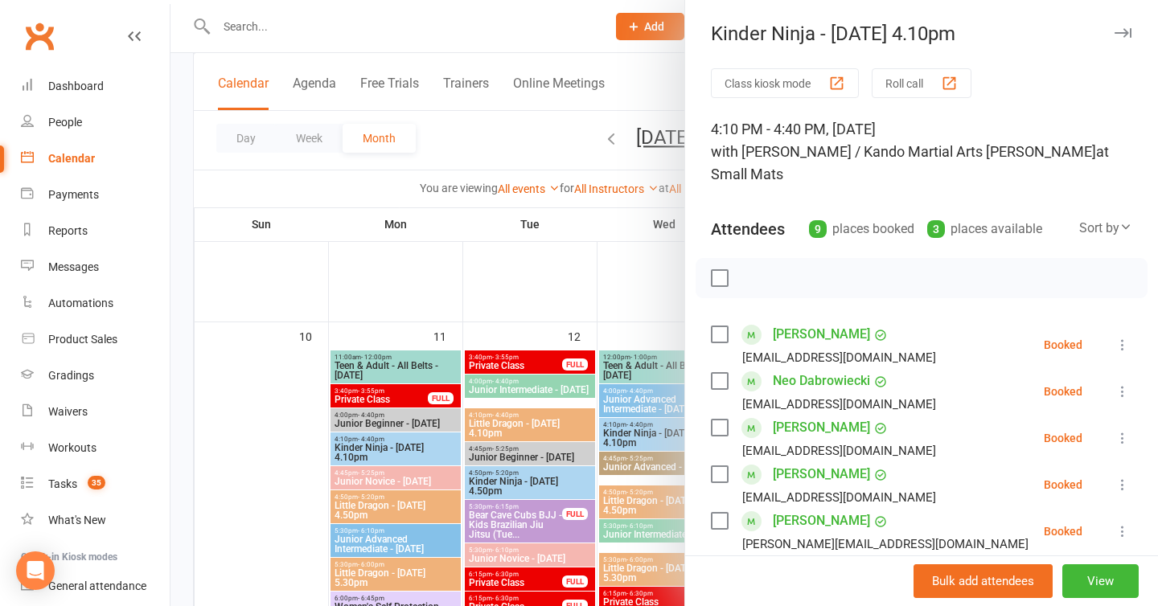
click at [1122, 28] on icon "button" at bounding box center [1123, 33] width 17 height 10
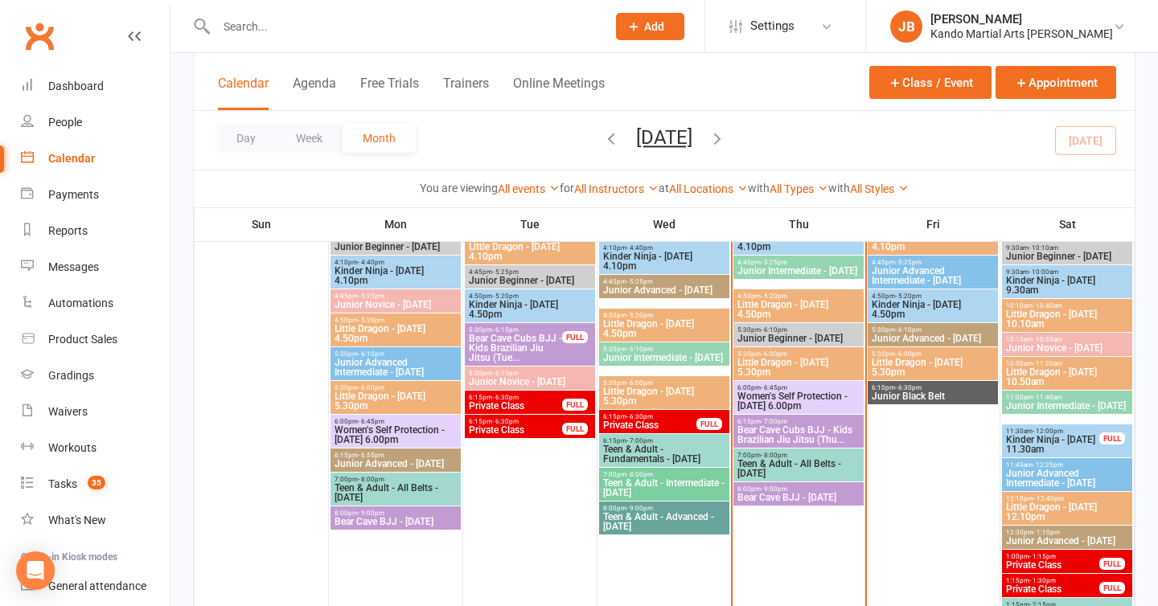
scroll to position [1346, 0]
click at [801, 301] on span "Little Dragon - Thursday 4.50pm" at bounding box center [799, 310] width 124 height 19
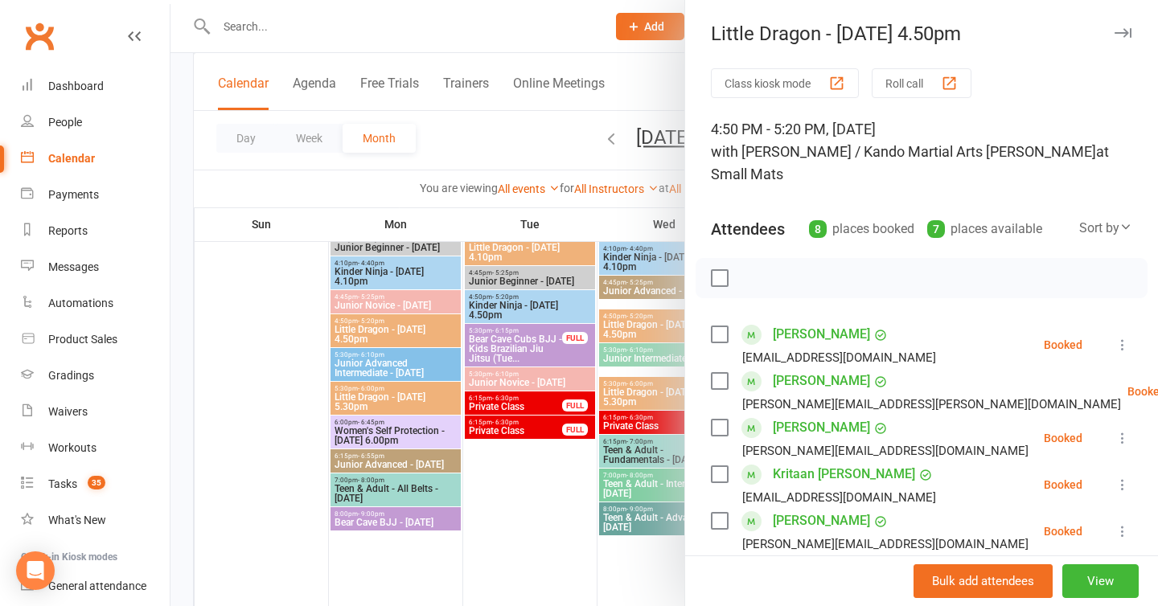
click at [1119, 41] on button "button" at bounding box center [1122, 32] width 19 height 19
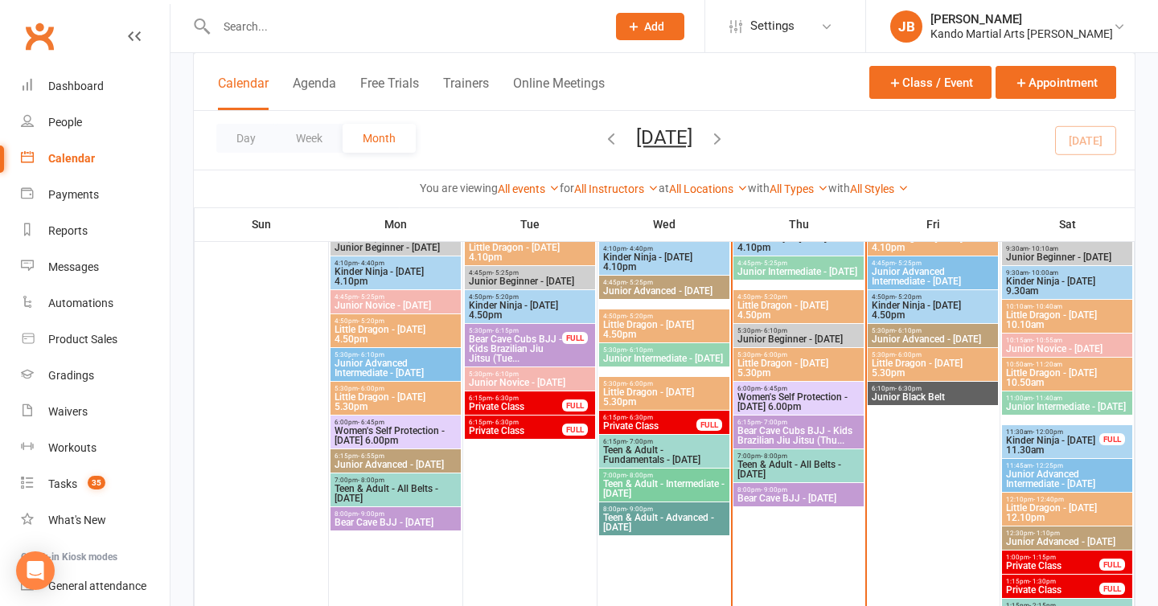
click at [803, 367] on span "Little Dragon - Thursday 5.30pm" at bounding box center [799, 368] width 124 height 19
